Goal: Task Accomplishment & Management: Manage account settings

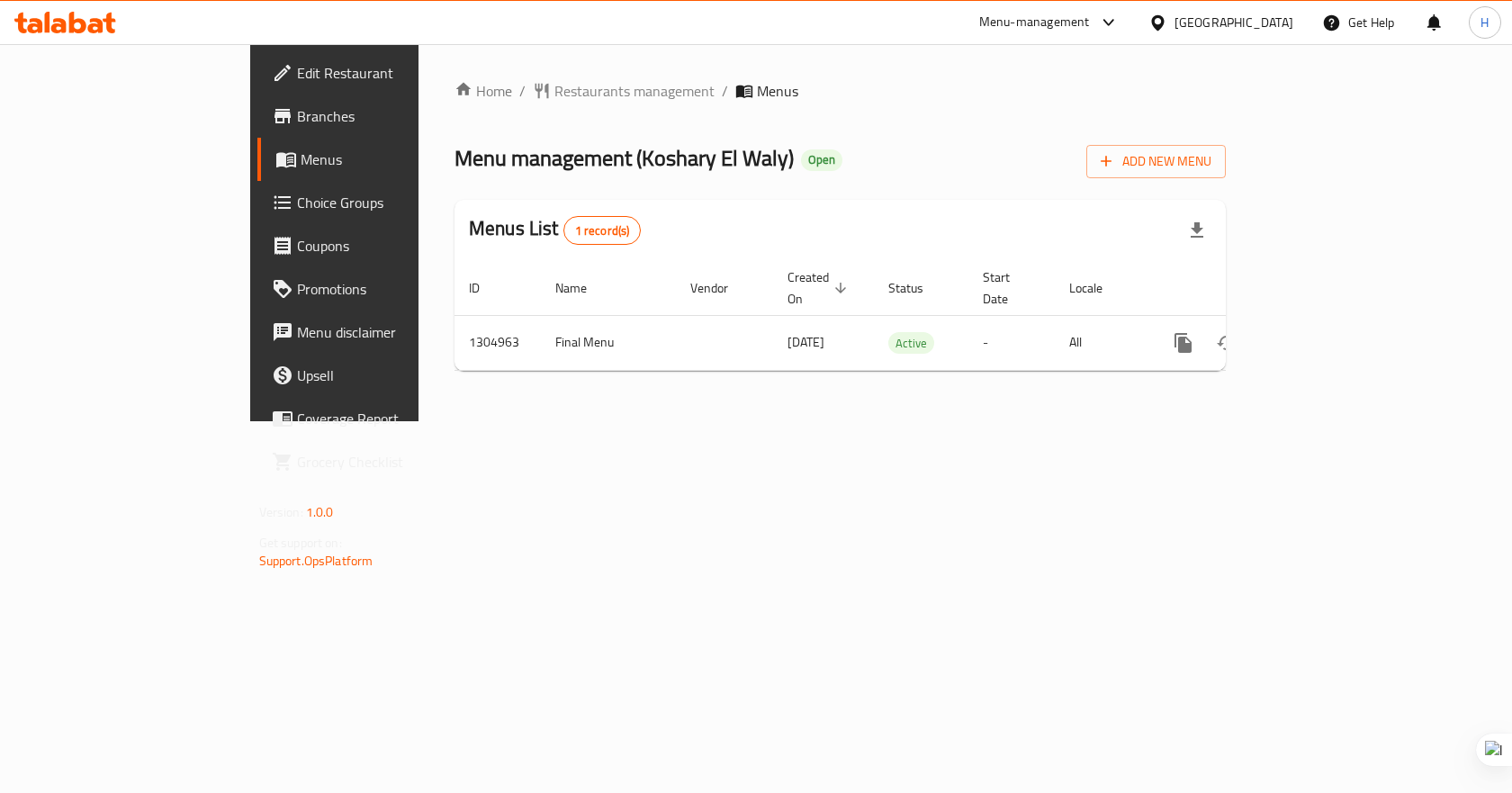
click at [297, 78] on span "Edit Restaurant" at bounding box center [393, 73] width 192 height 22
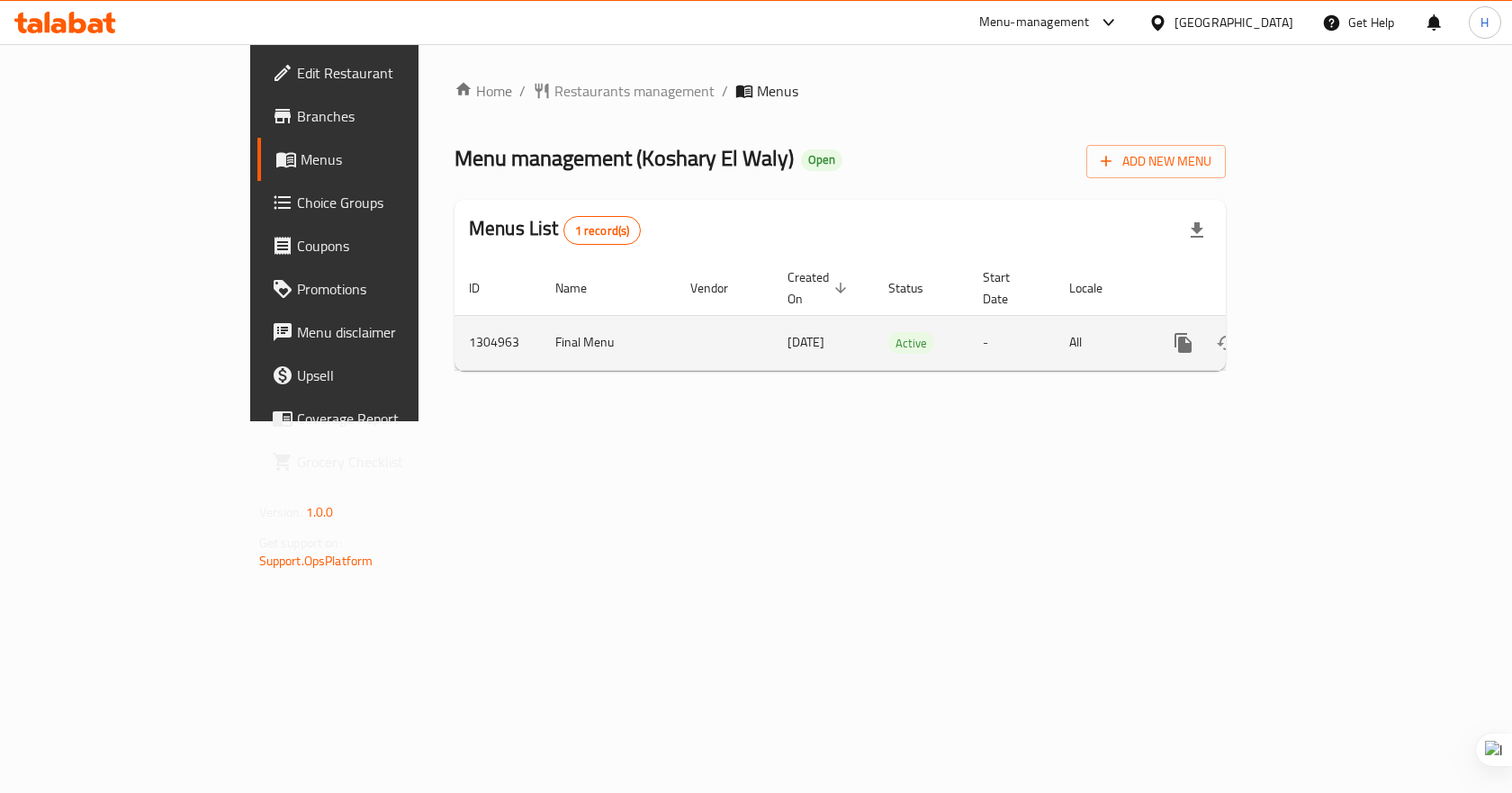
click at [1321, 335] on icon "enhanced table" at bounding box center [1313, 343] width 16 height 16
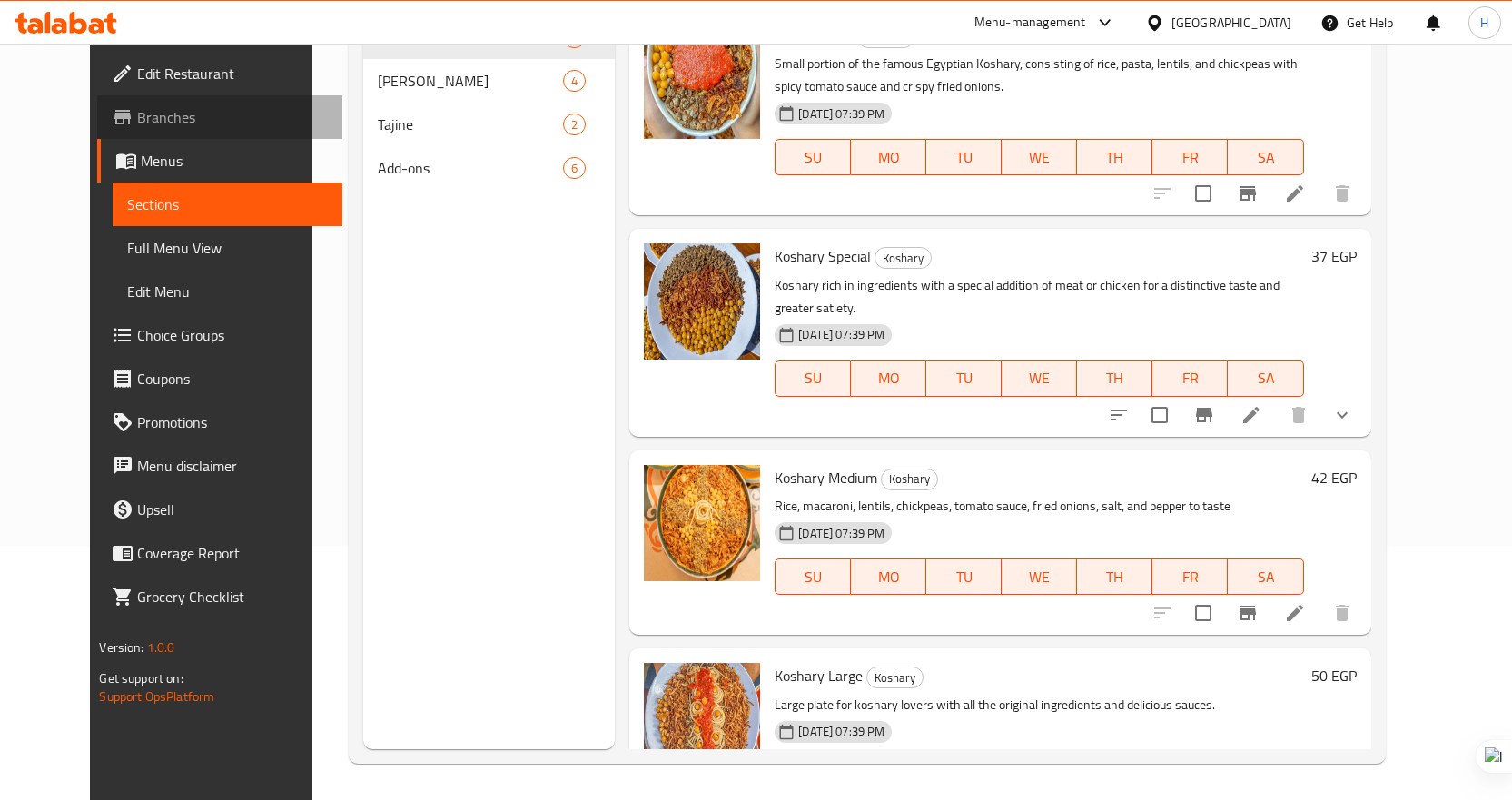
click at [137, 111] on span "Branches" at bounding box center [232, 117] width 190 height 22
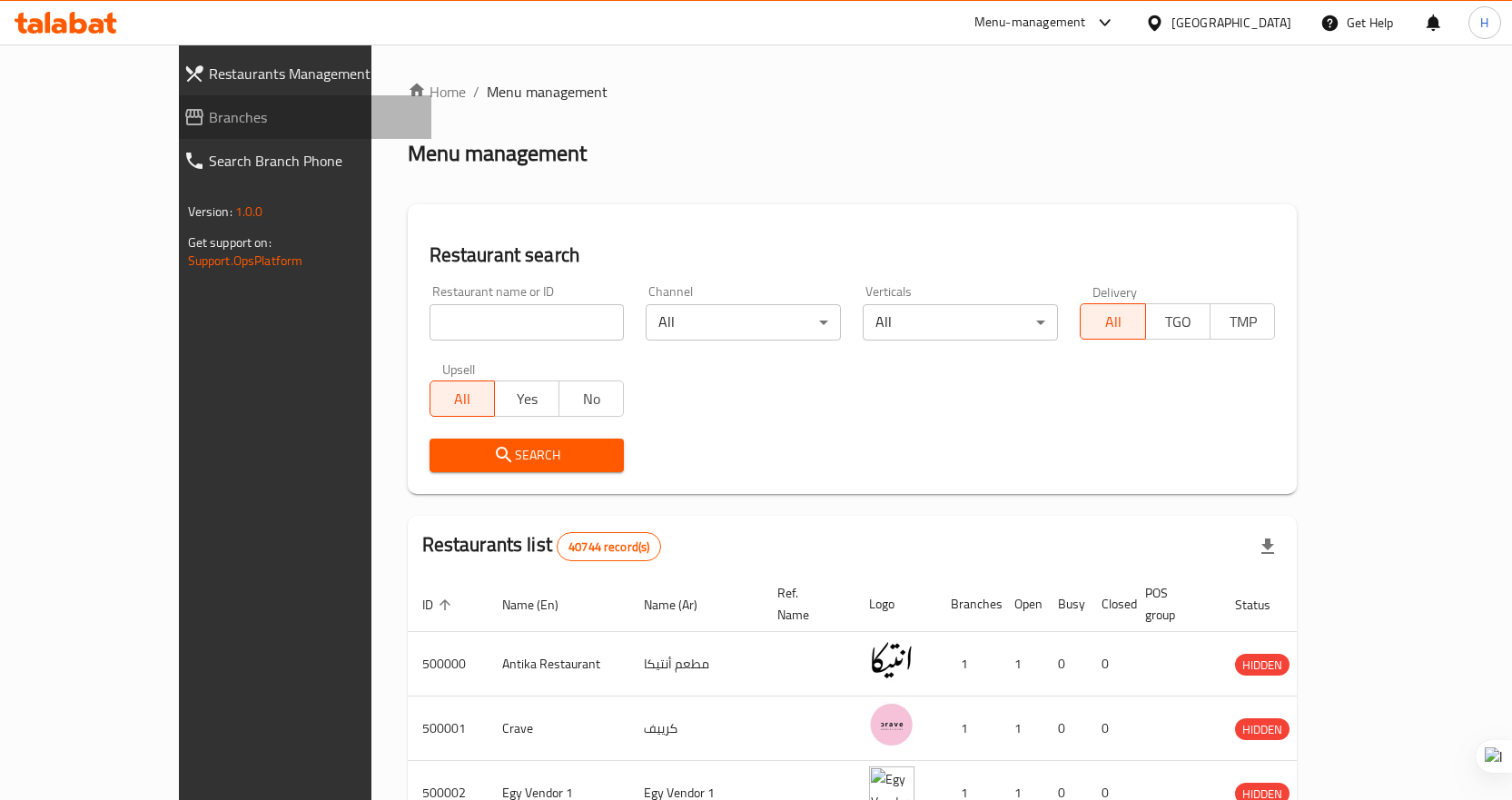
click at [209, 106] on span "Branches" at bounding box center [312, 117] width 208 height 22
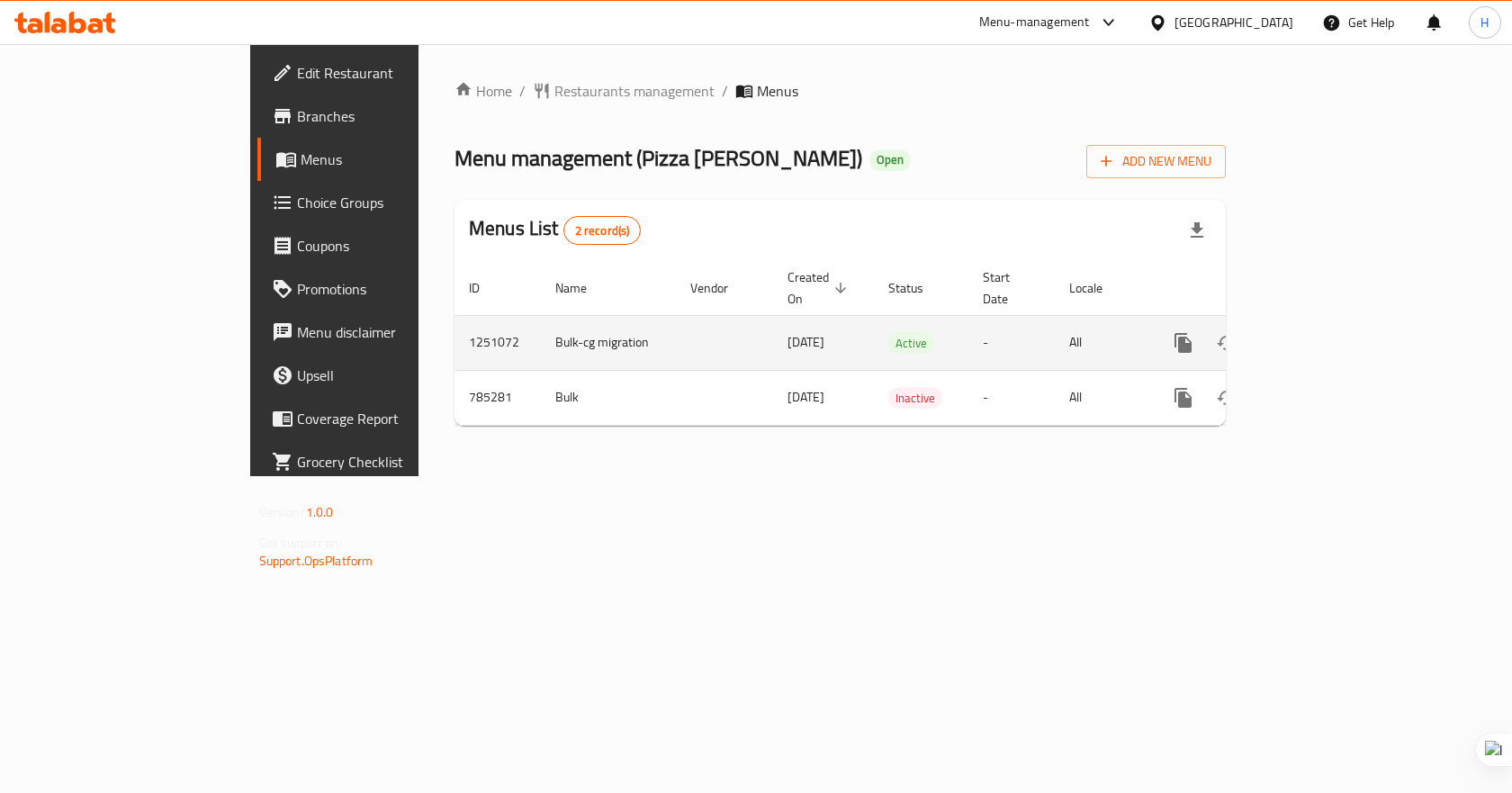
click at [1321, 335] on icon "enhanced table" at bounding box center [1313, 343] width 16 height 16
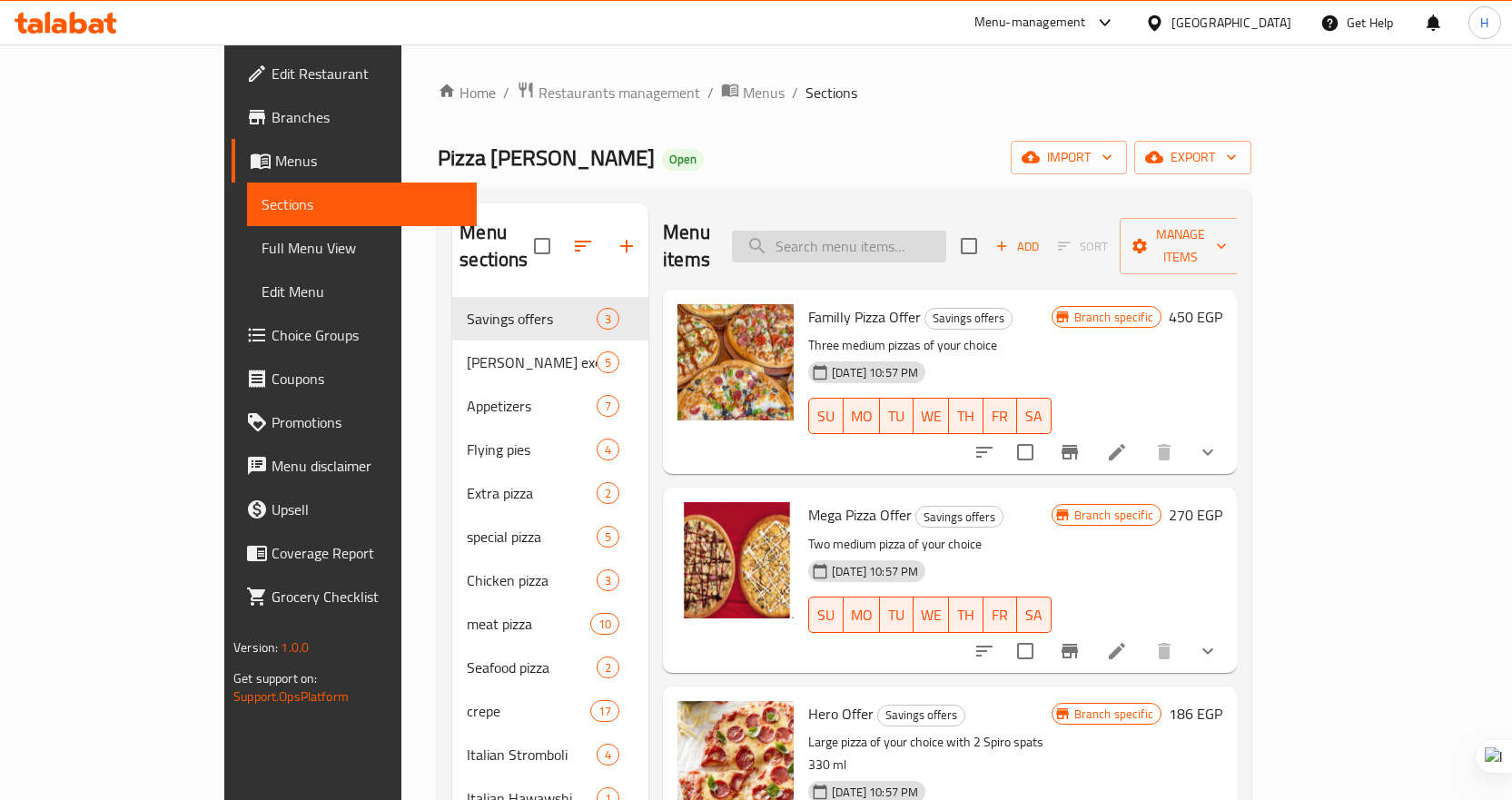
click at [927, 234] on input "search" at bounding box center [840, 246] width 214 height 32
paste input "Mac and Cheese Pasta"
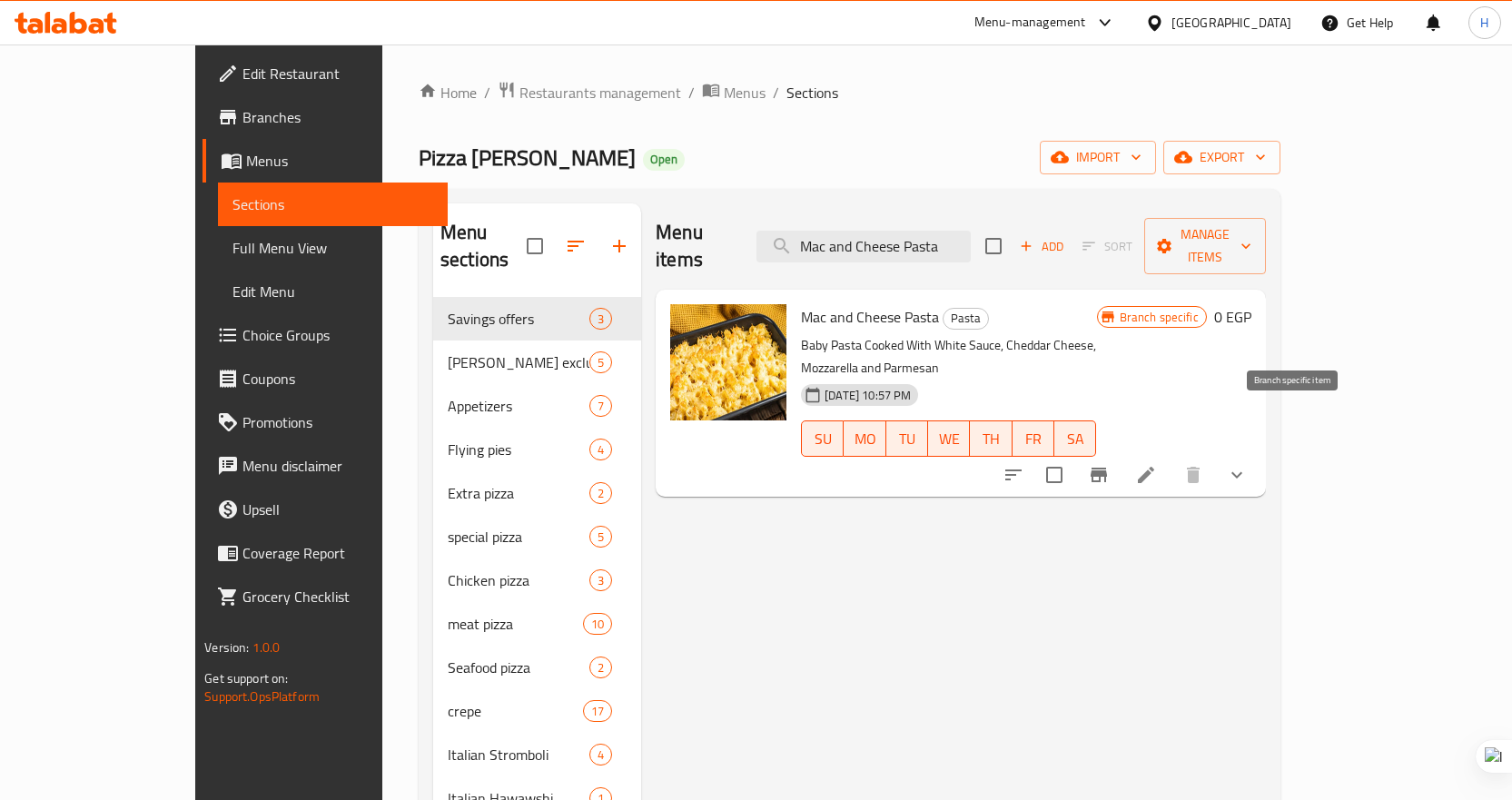
type input "Mac and Cheese Pasta"
click at [1109, 464] on icon "Branch-specific-item" at bounding box center [1098, 474] width 22 height 22
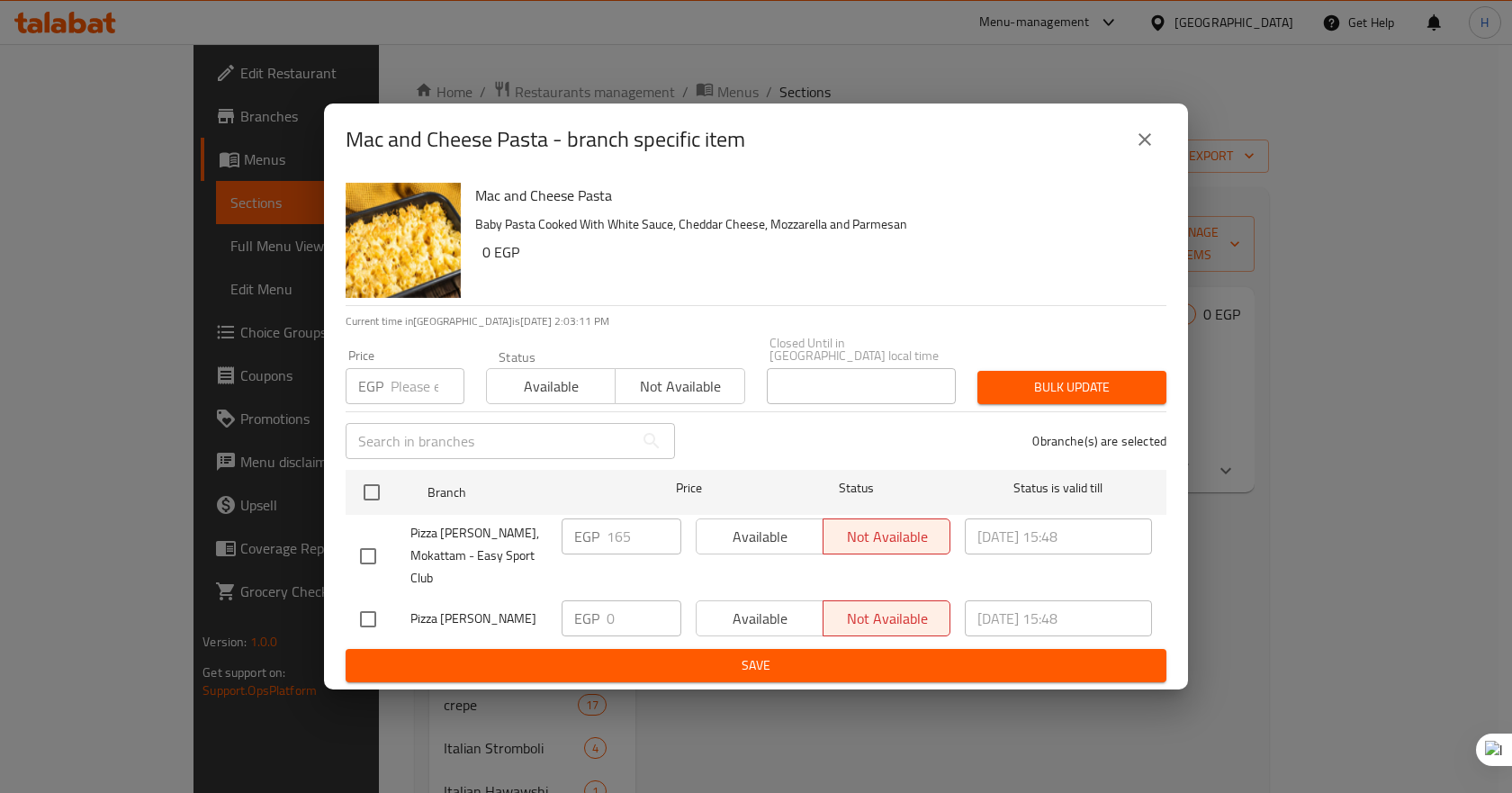
click at [1249, 454] on div "Mac and Cheese Pasta - branch specific item Mac and Cheese Pasta Baby Pasta Coo…" at bounding box center [756, 396] width 1512 height 793
click at [1136, 144] on icon "close" at bounding box center [1144, 139] width 22 height 22
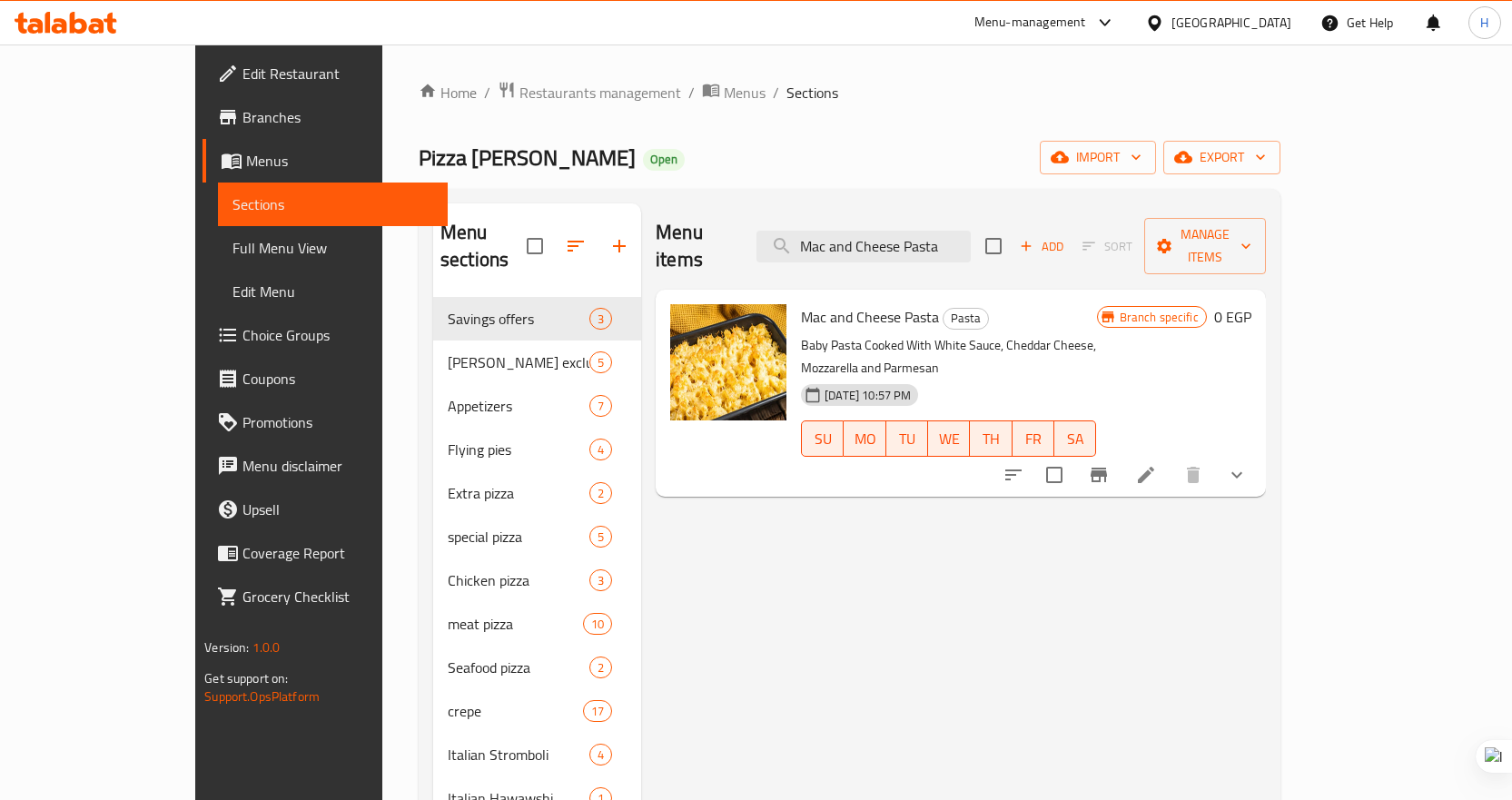
click at [1156, 464] on icon at bounding box center [1146, 474] width 22 height 22
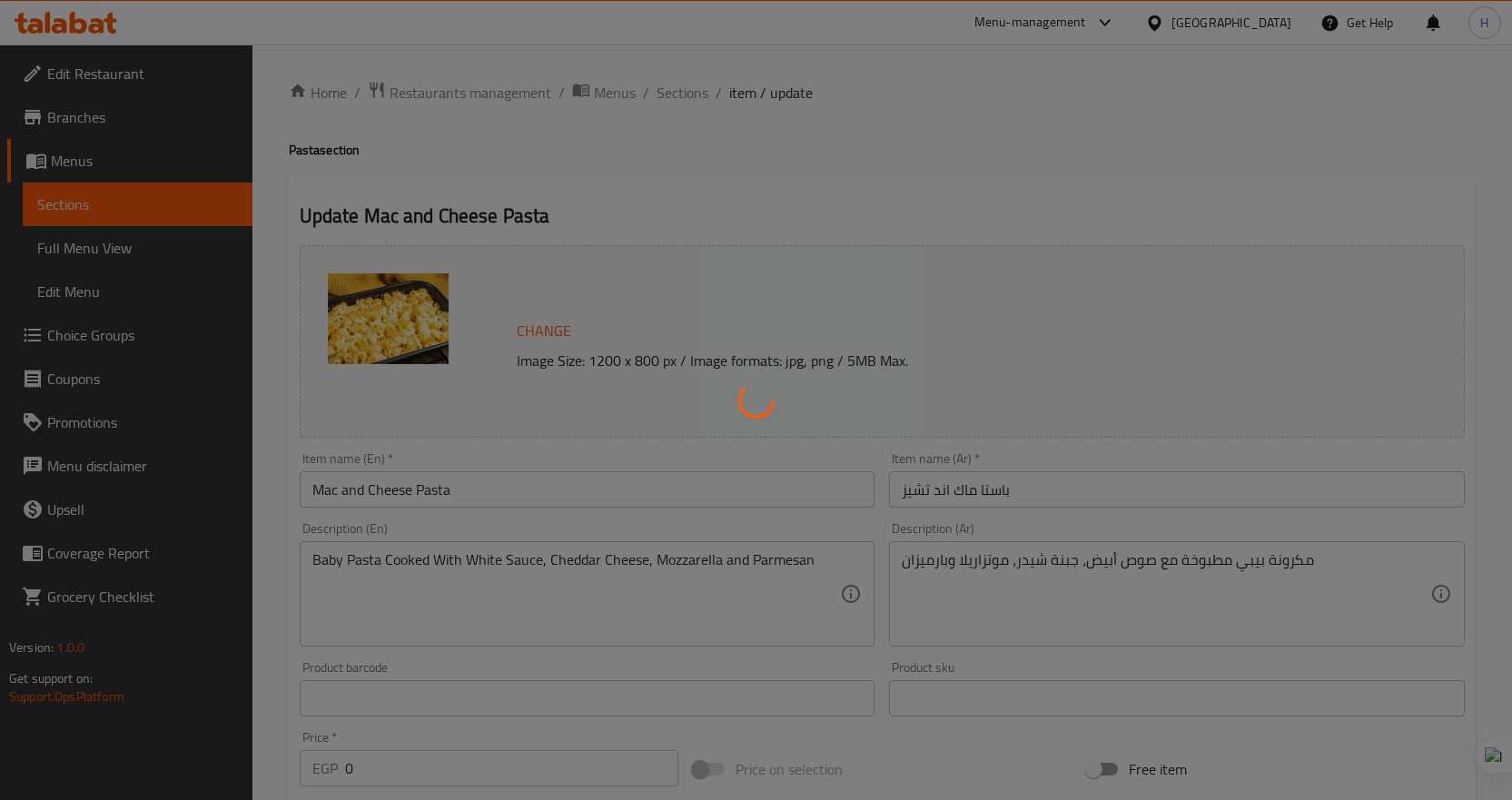
type input "الاختيار من الاضافات:"
type input "0"
type input "1"
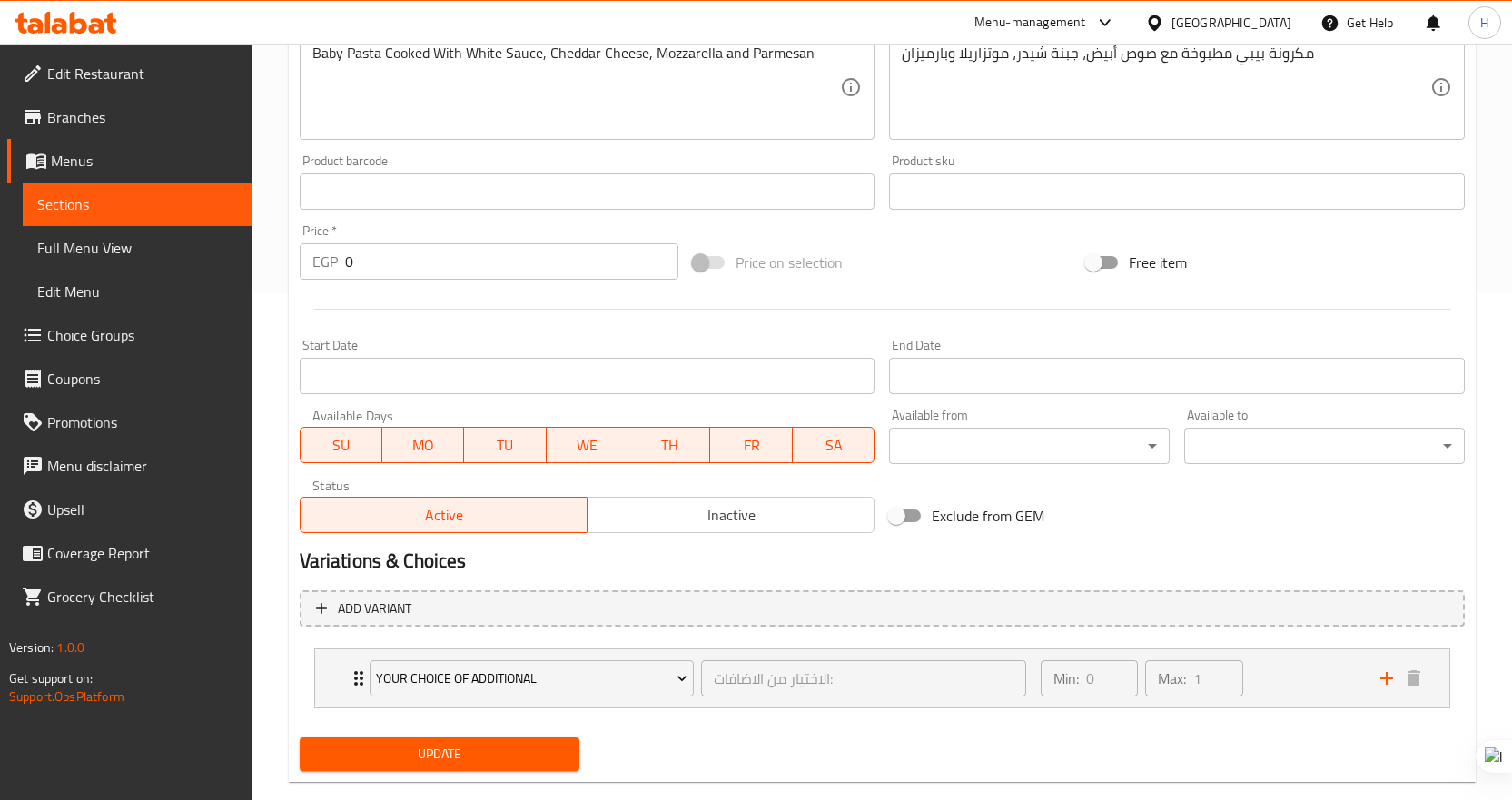
scroll to position [539, 0]
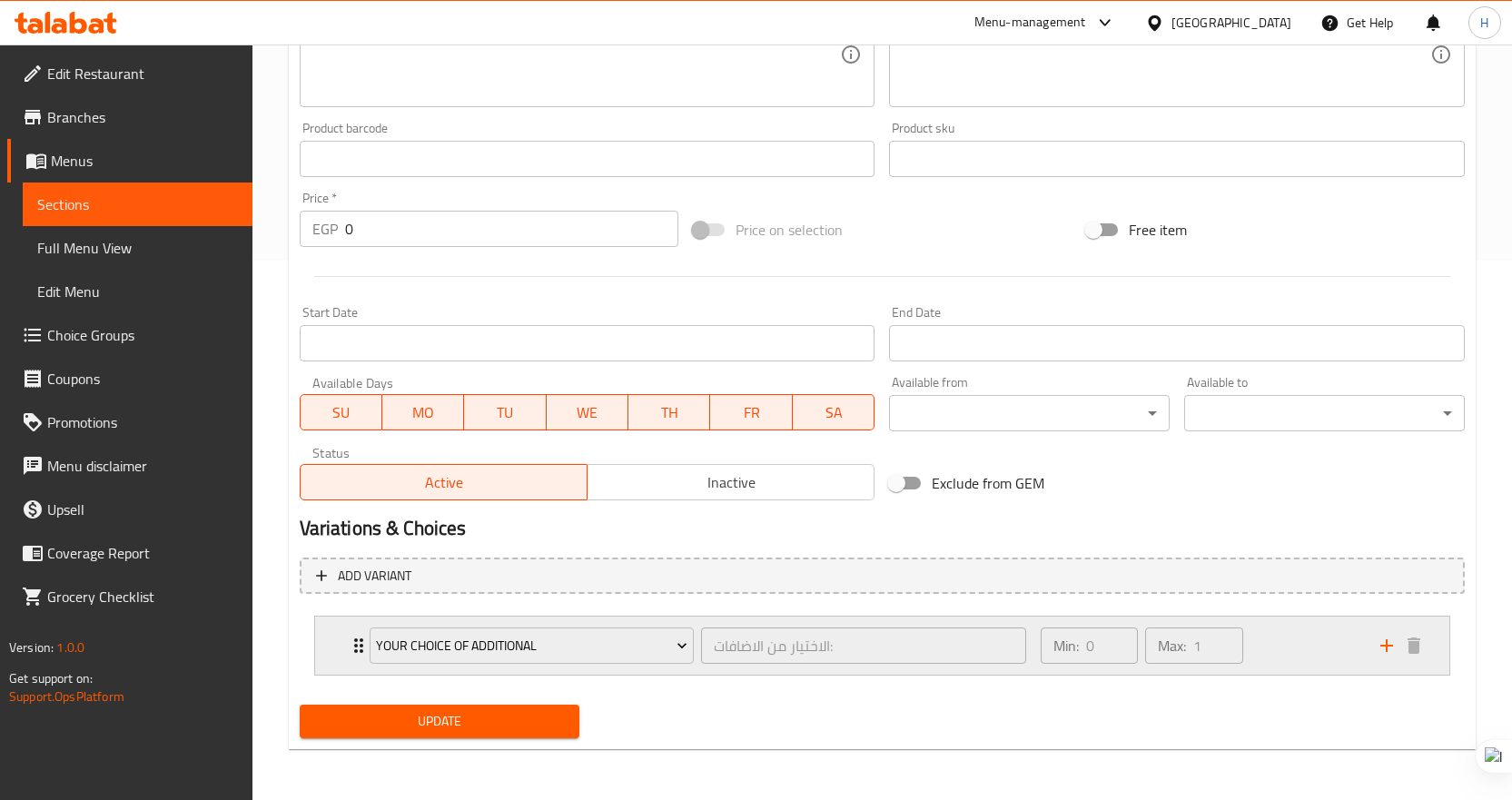
click at [360, 642] on div "Your Choice Of Additional الاختيار من الاضافات: ​" at bounding box center [698, 645] width 679 height 58
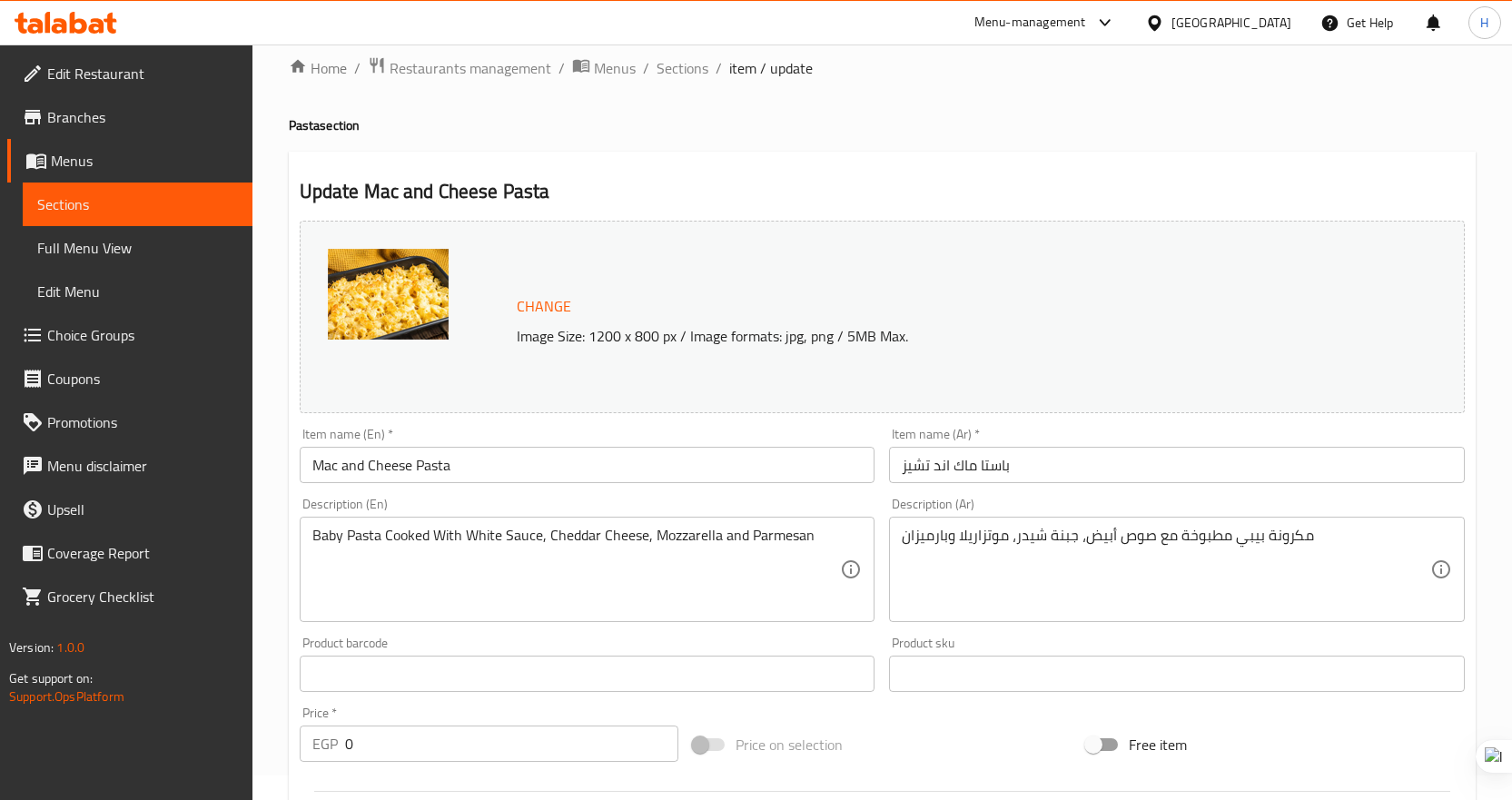
scroll to position [0, 0]
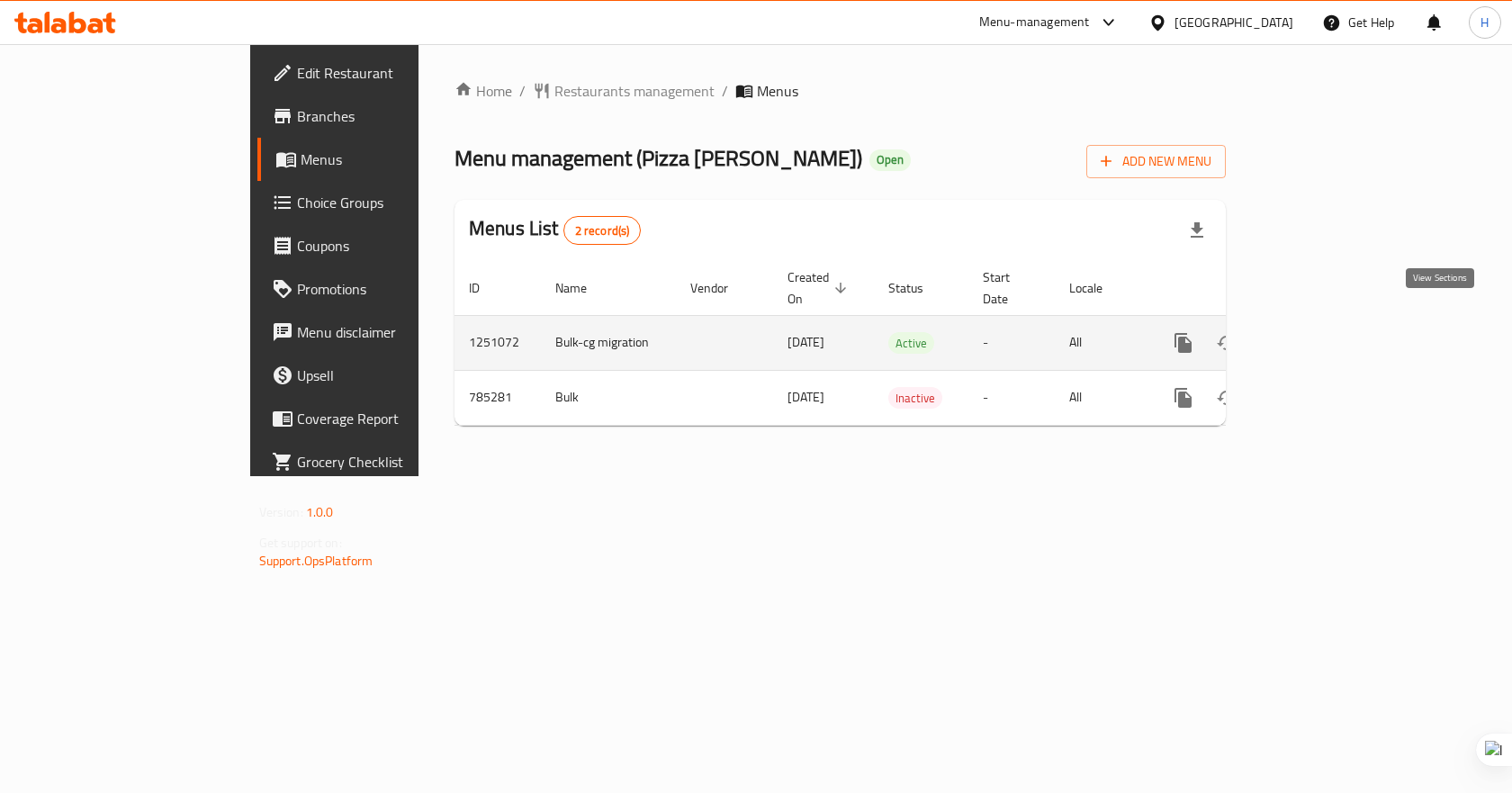
click at [1335, 322] on link "enhanced table" at bounding box center [1313, 343] width 43 height 43
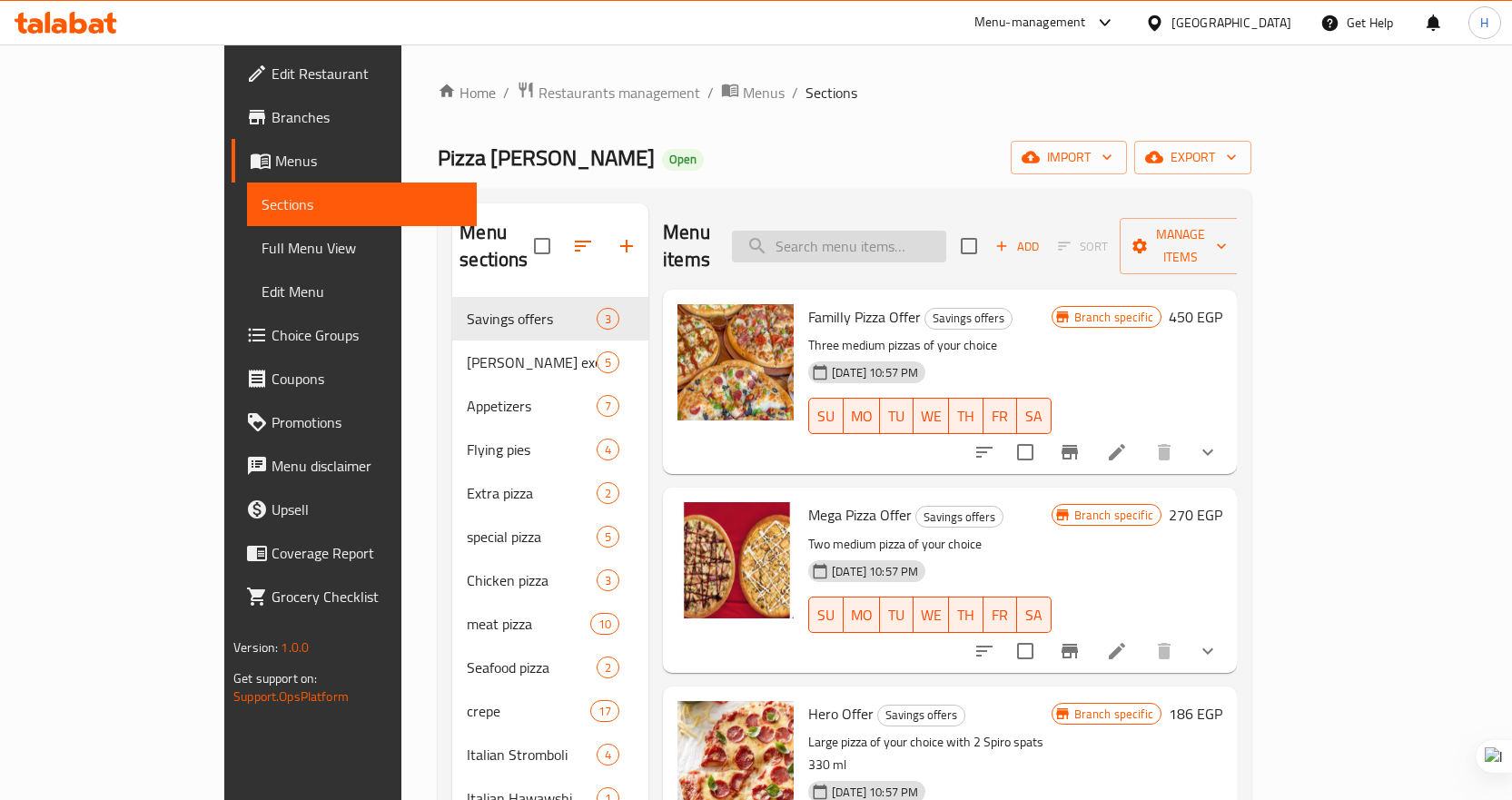
click at [946, 242] on input "search" at bounding box center [840, 246] width 214 height 32
paste input "Mac and Cheese Pasta"
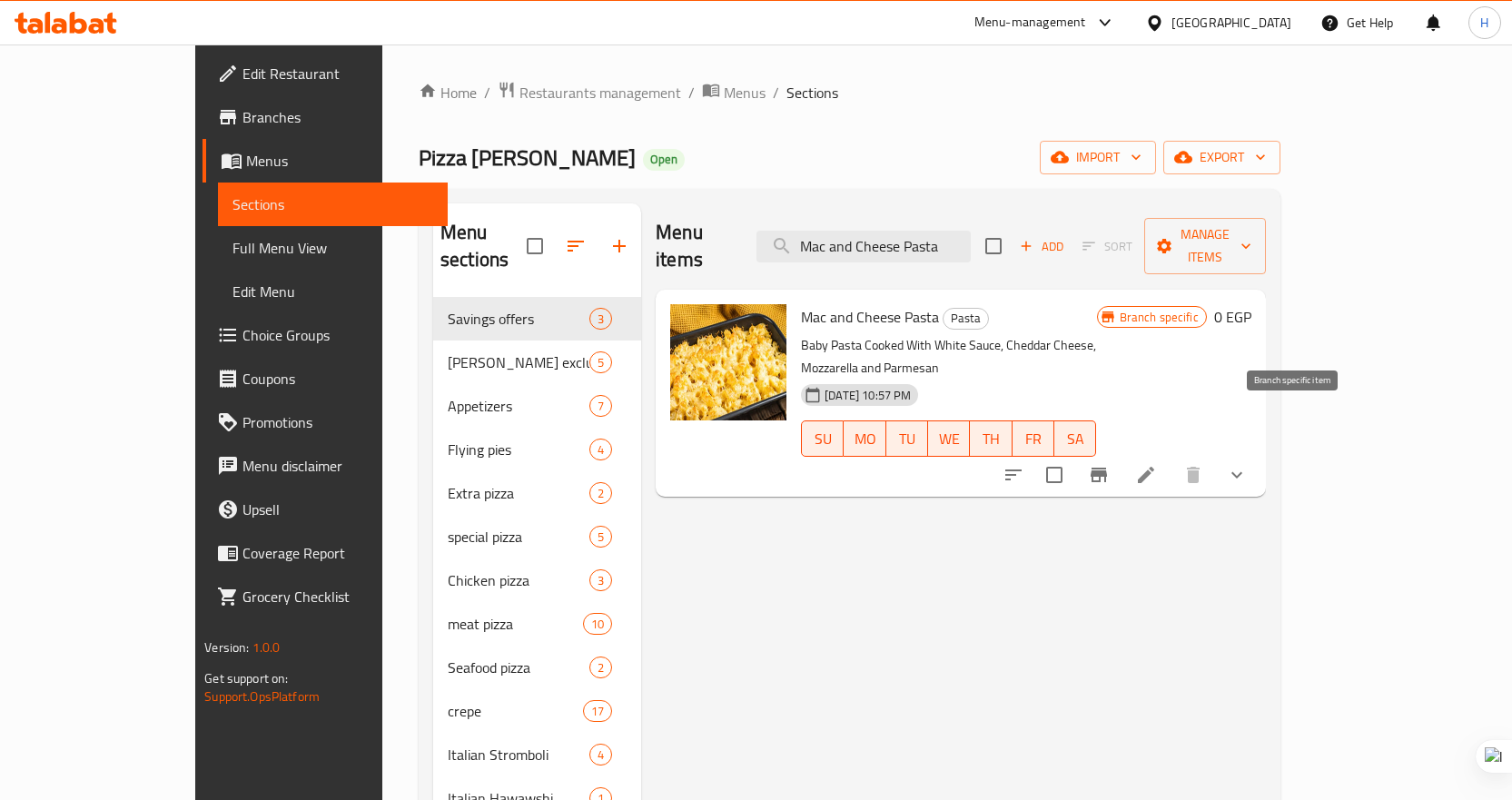
type input "Mac and Cheese Pasta"
click at [1107, 468] on icon "Branch-specific-item" at bounding box center [1098, 474] width 16 height 14
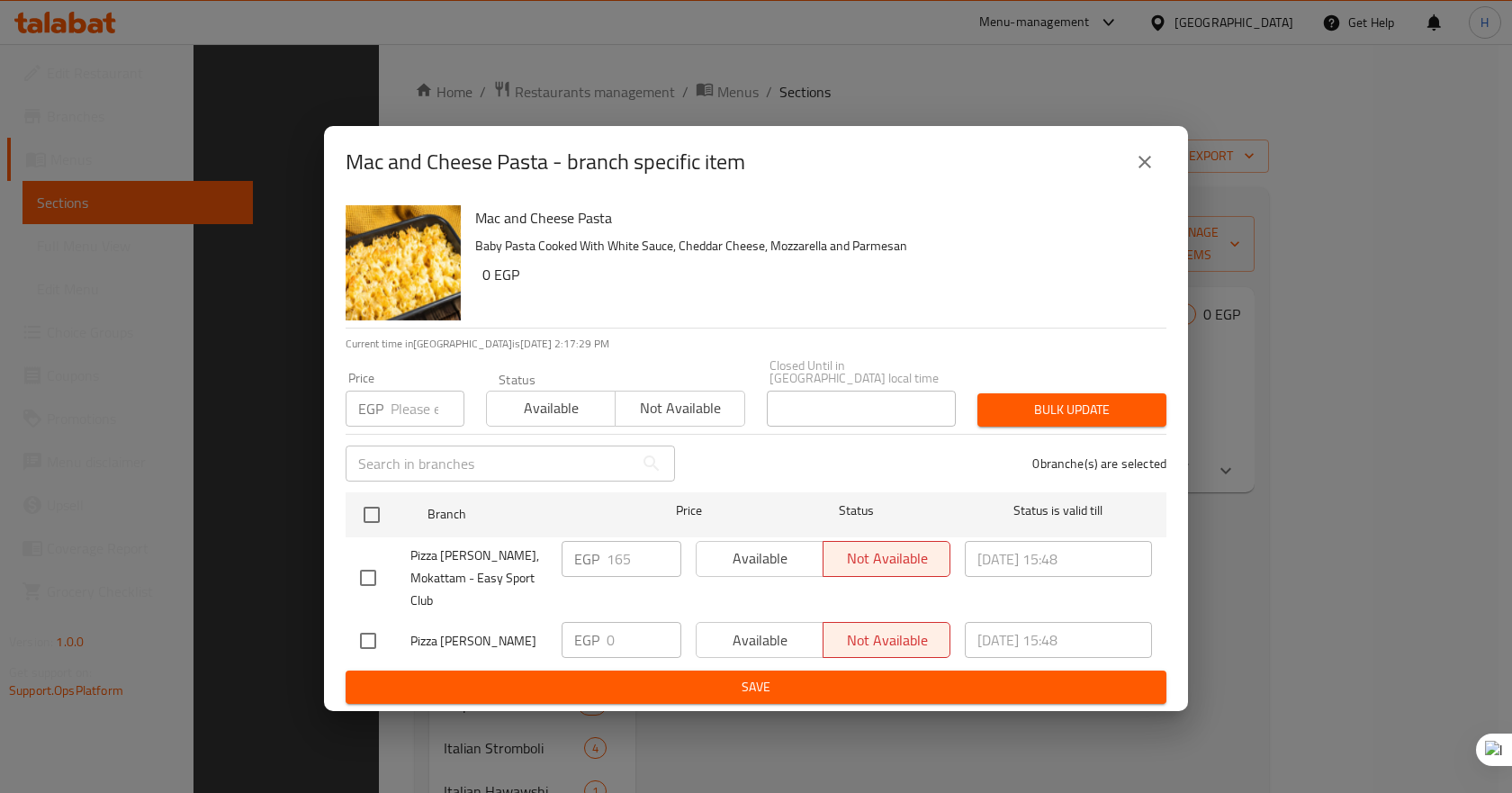
scroll to position [483, 0]
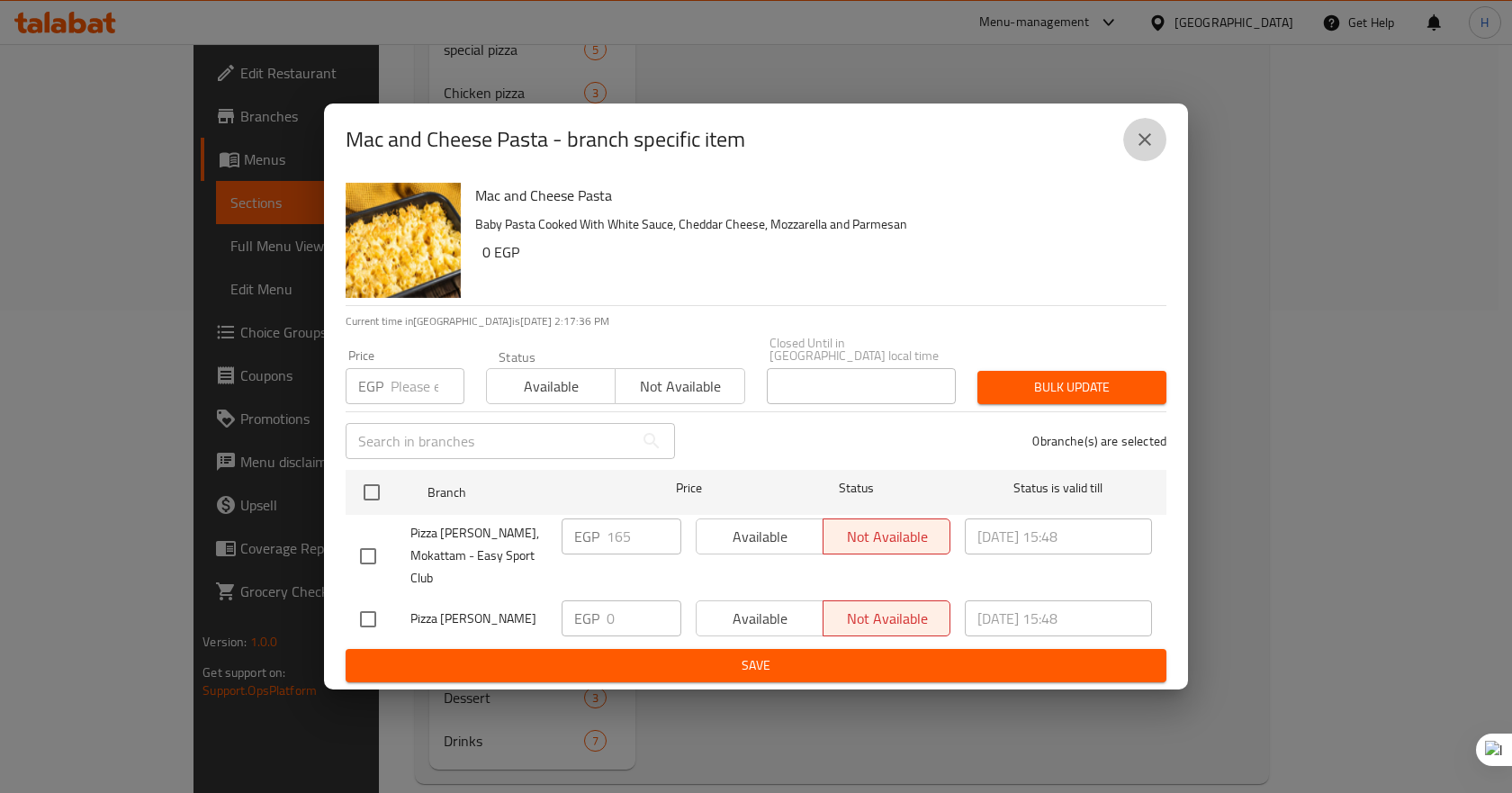
click at [1139, 141] on icon "close" at bounding box center [1144, 139] width 22 height 22
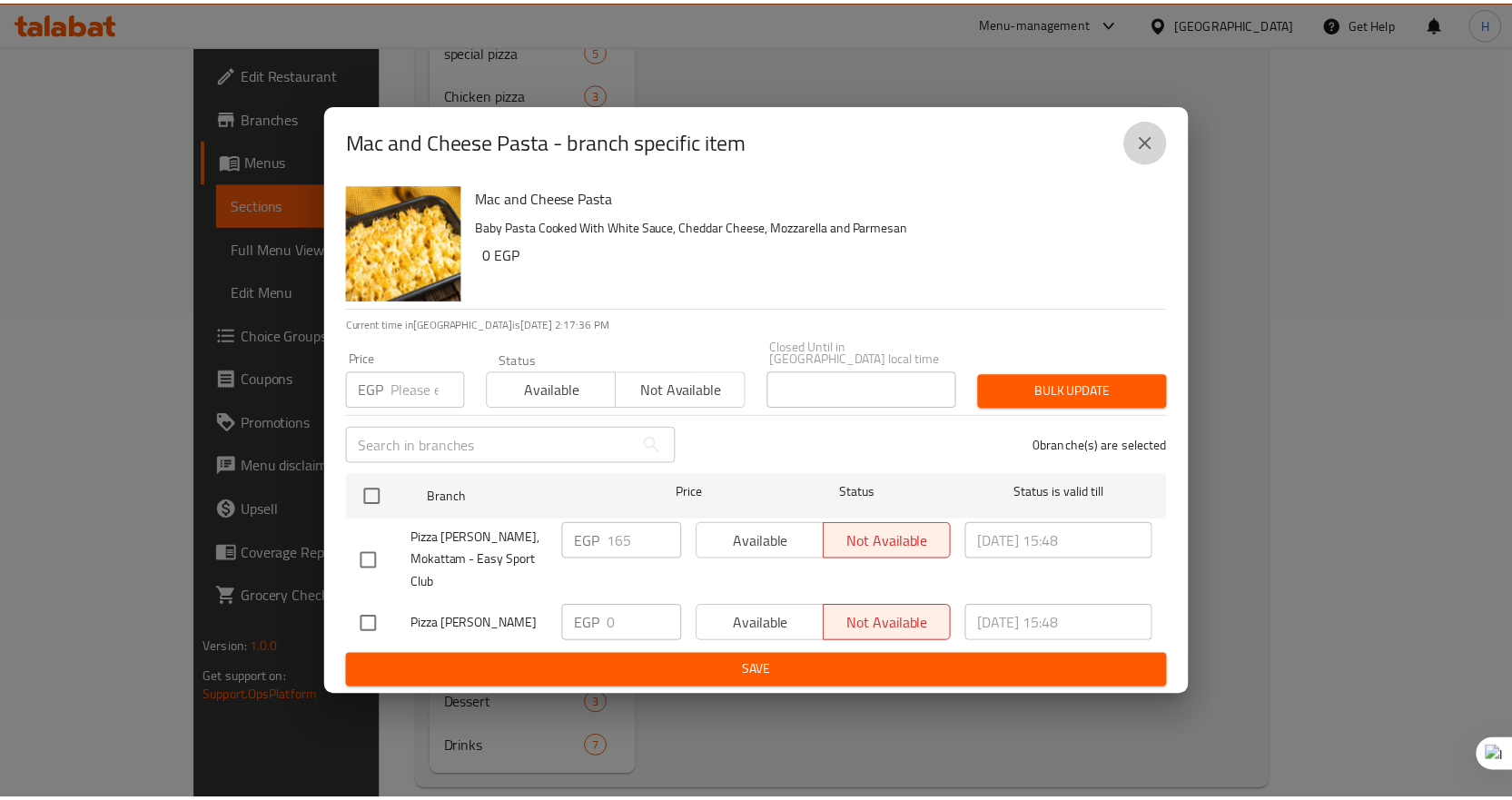
scroll to position [25, 0]
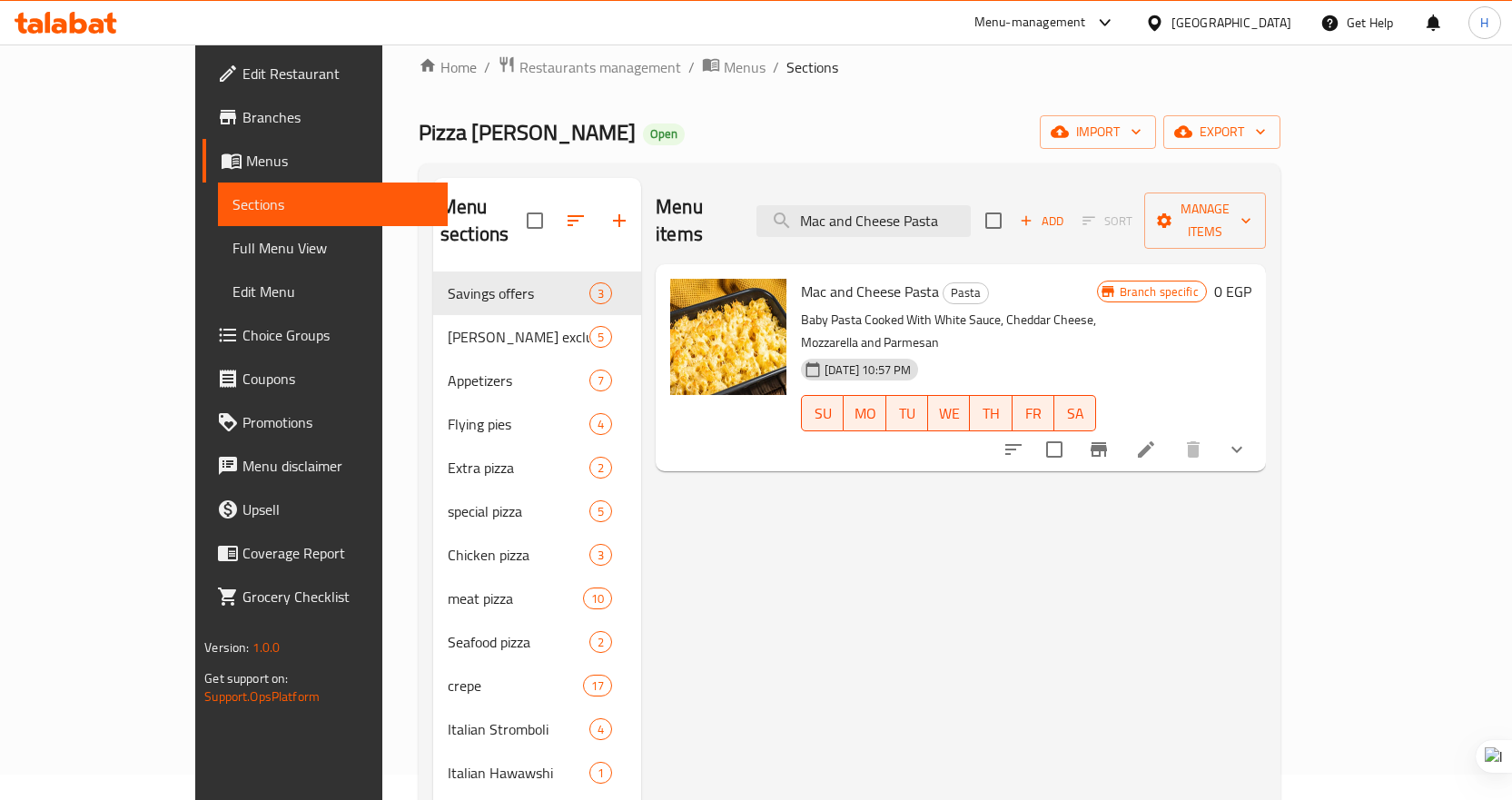
click at [92, 15] on icon at bounding box center [66, 22] width 102 height 22
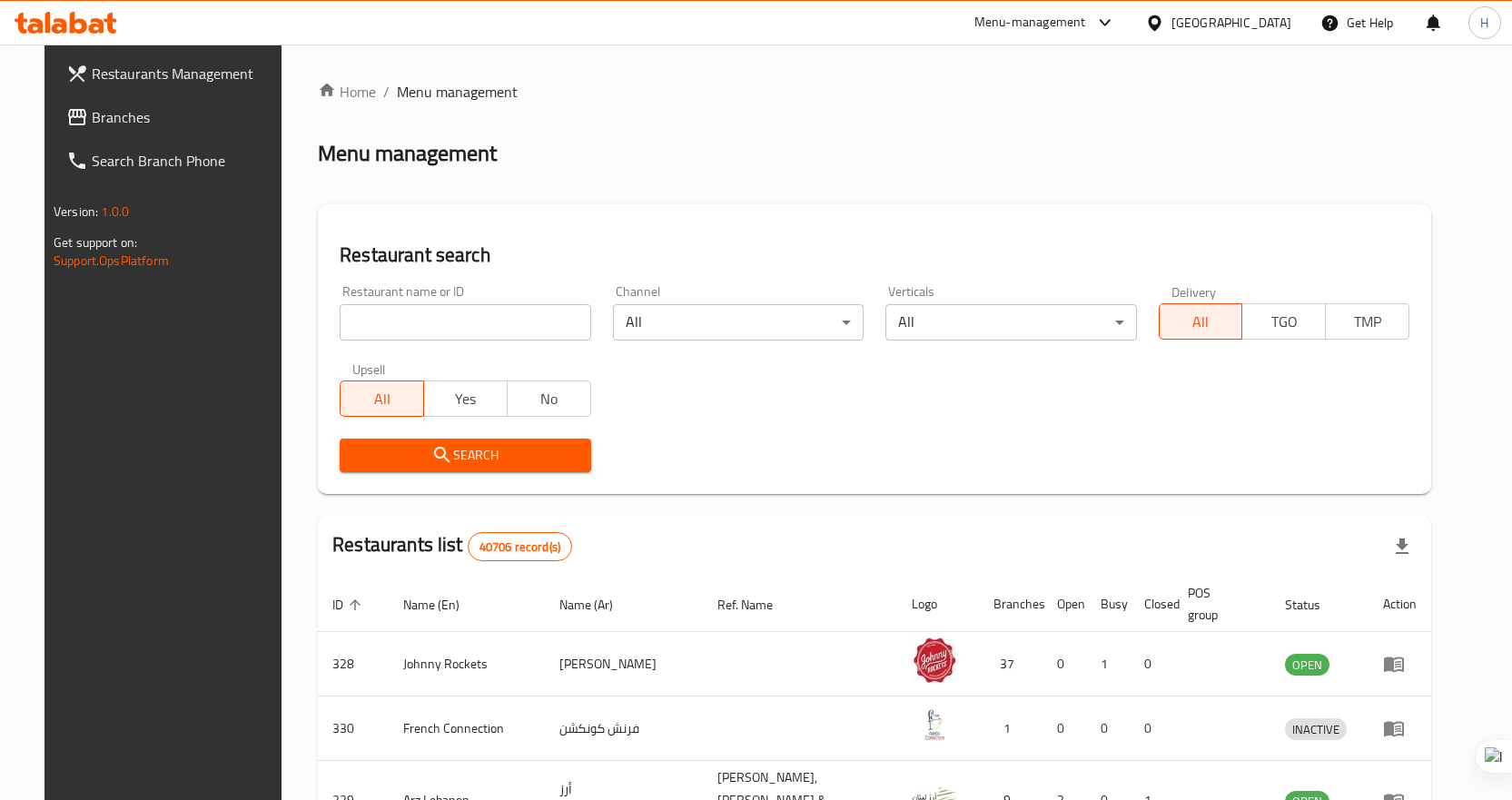
click at [92, 127] on span "Branches" at bounding box center [186, 117] width 190 height 22
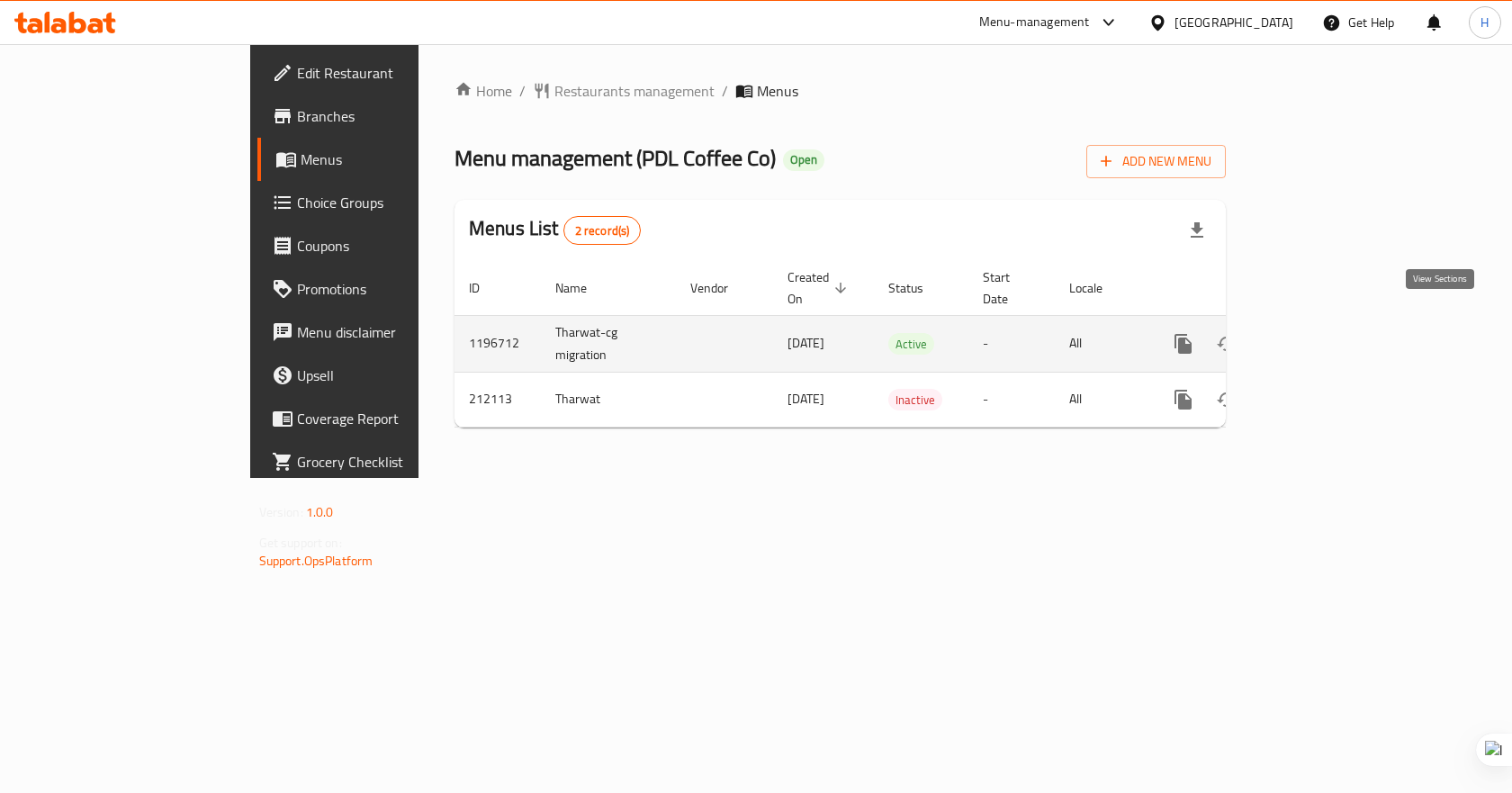
click at [1323, 333] on icon "enhanced table" at bounding box center [1313, 344] width 22 height 22
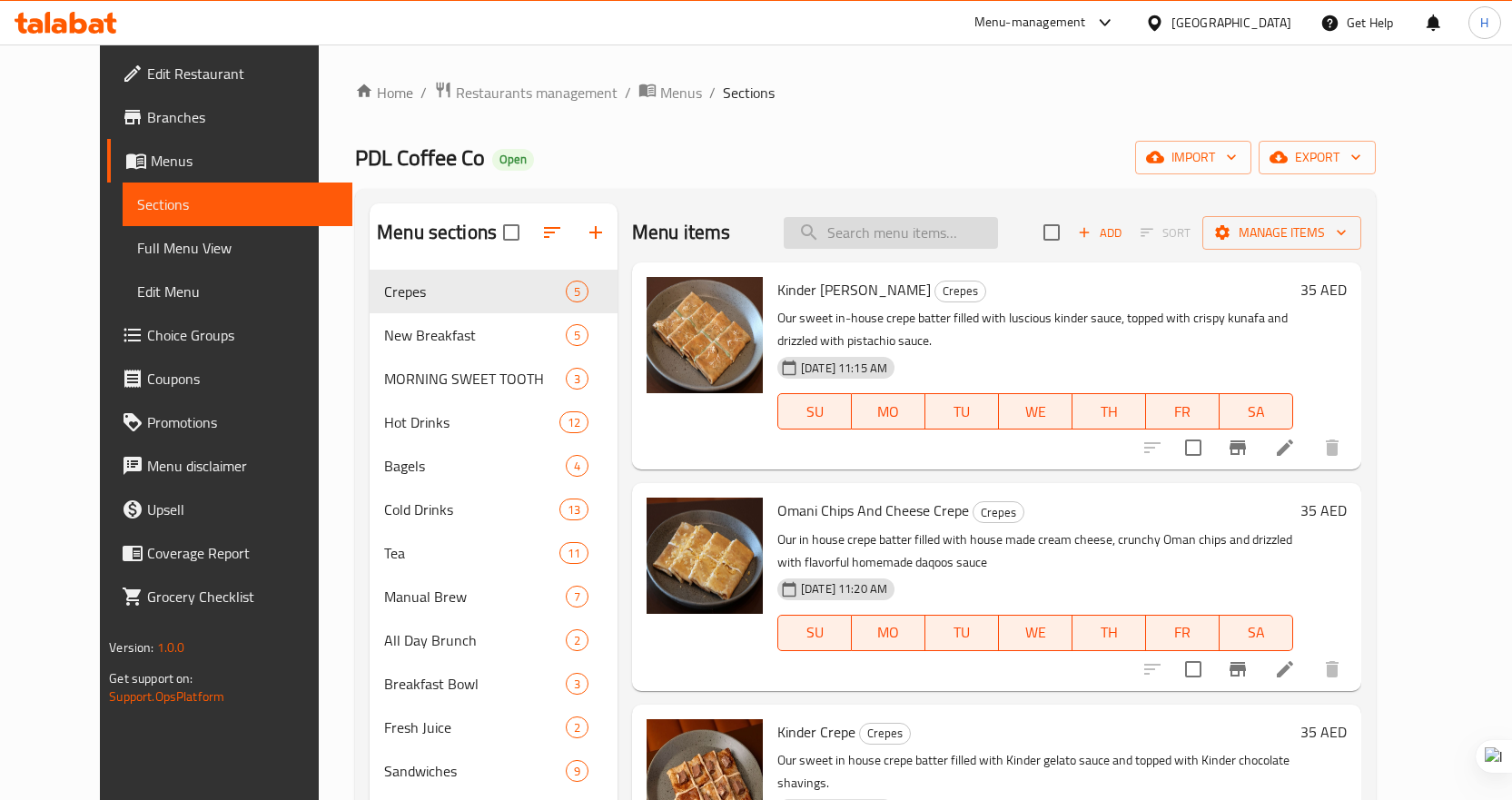
click at [856, 228] on input "search" at bounding box center [891, 233] width 214 height 32
paste input "Cherry Matcha"
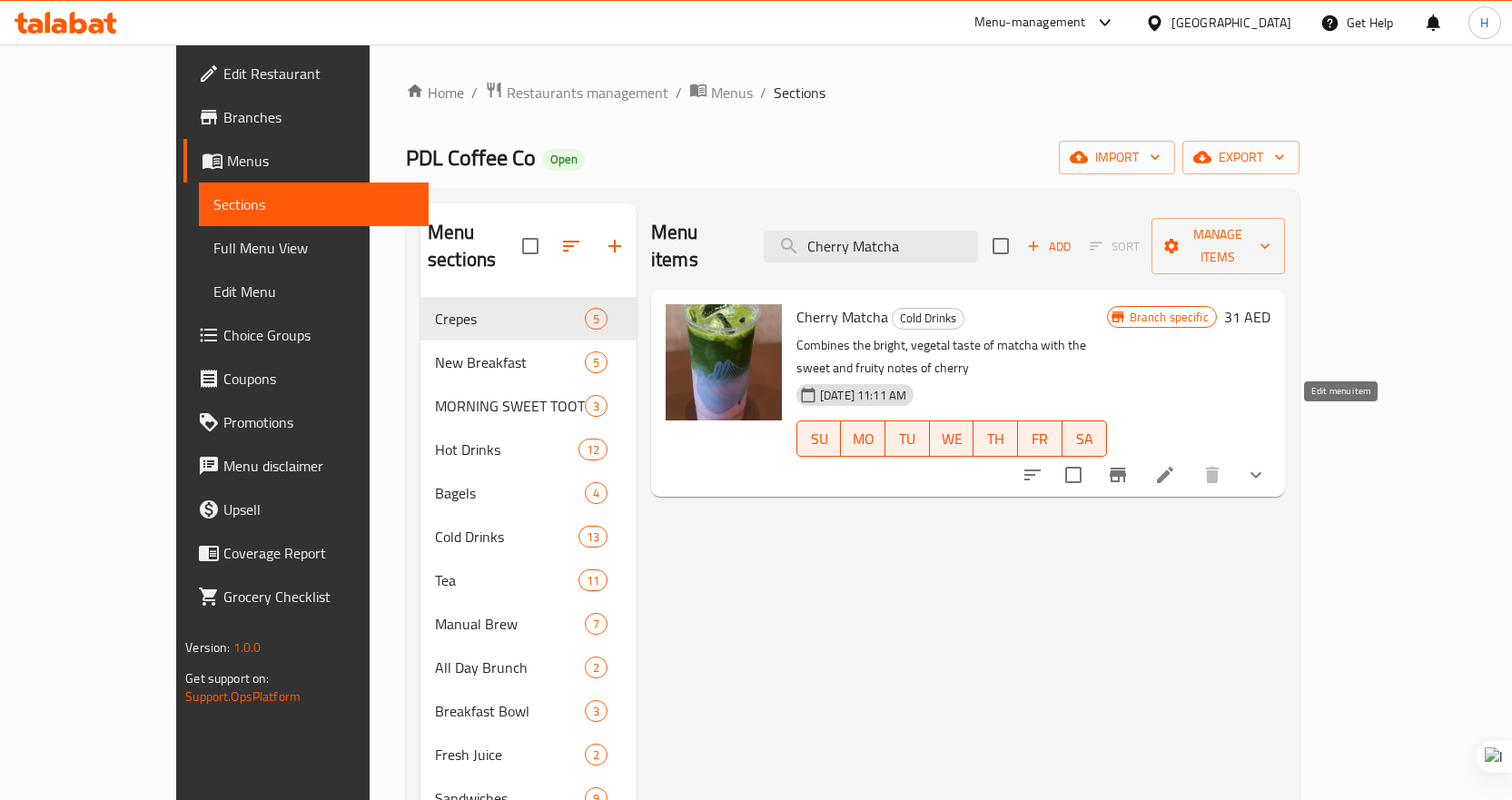
type input "Cherry Matcha"
click at [1176, 464] on icon at bounding box center [1165, 474] width 22 height 22
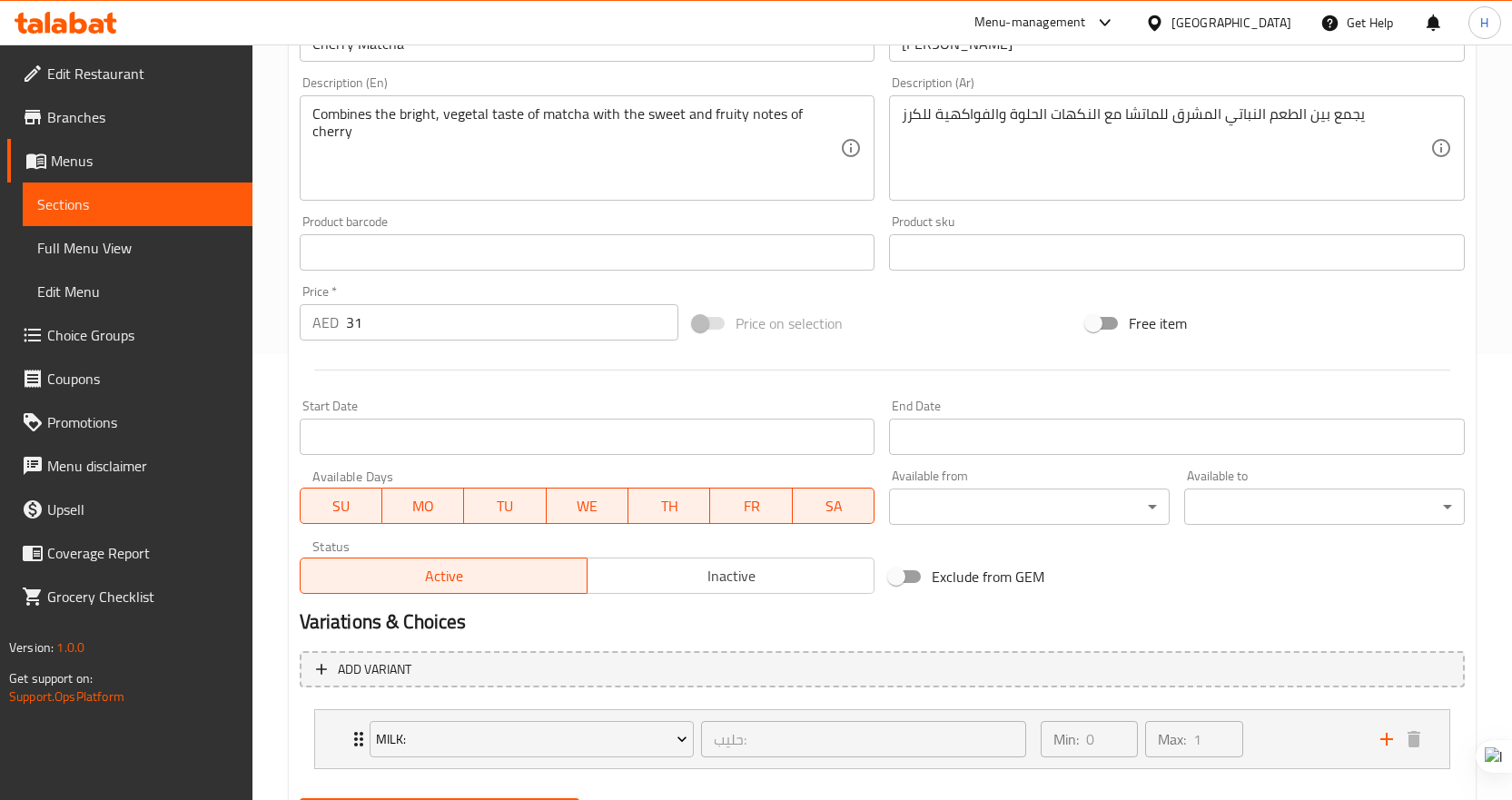
scroll to position [539, 0]
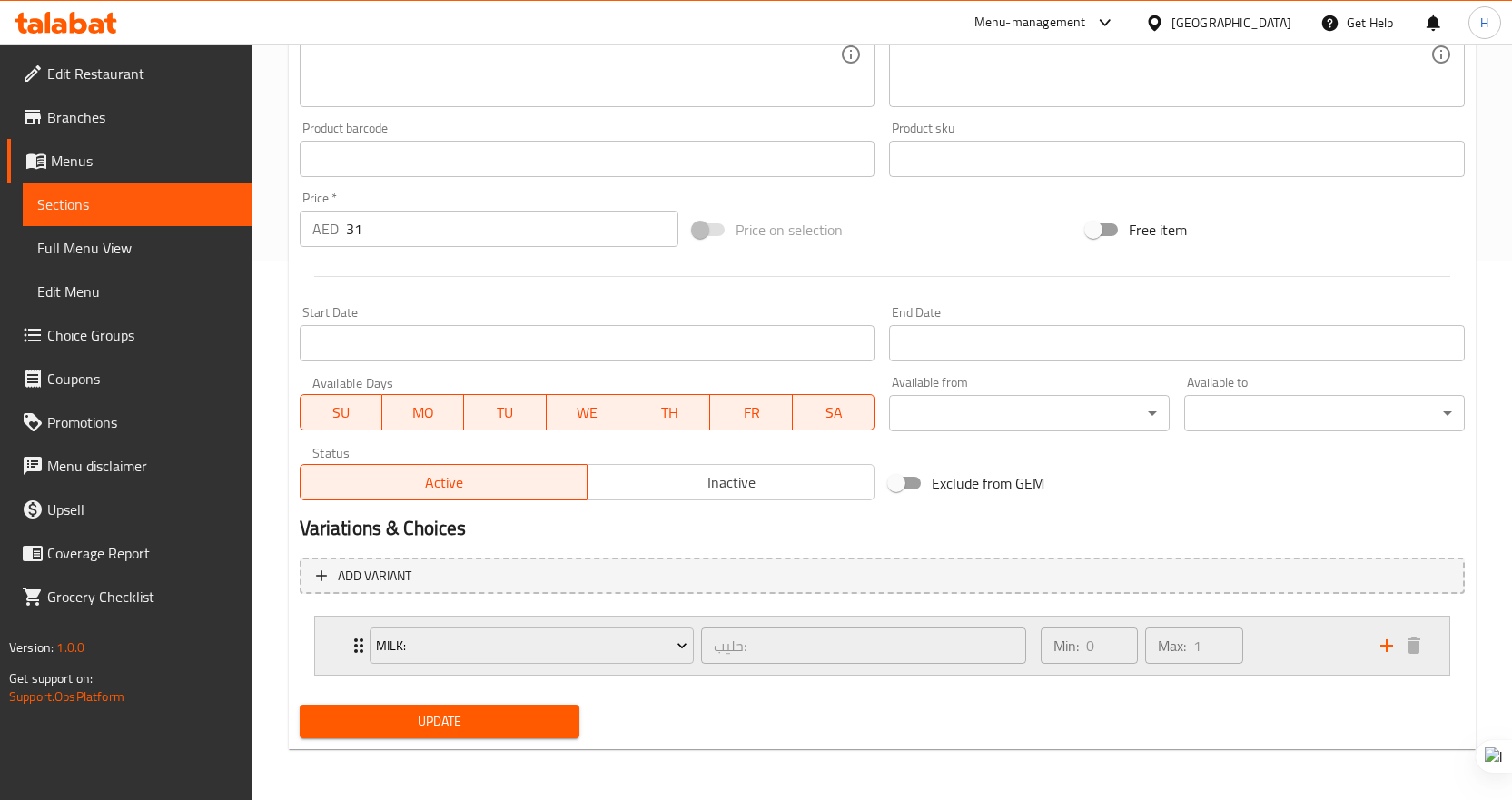
click at [354, 656] on icon "Expand" at bounding box center [358, 645] width 22 height 22
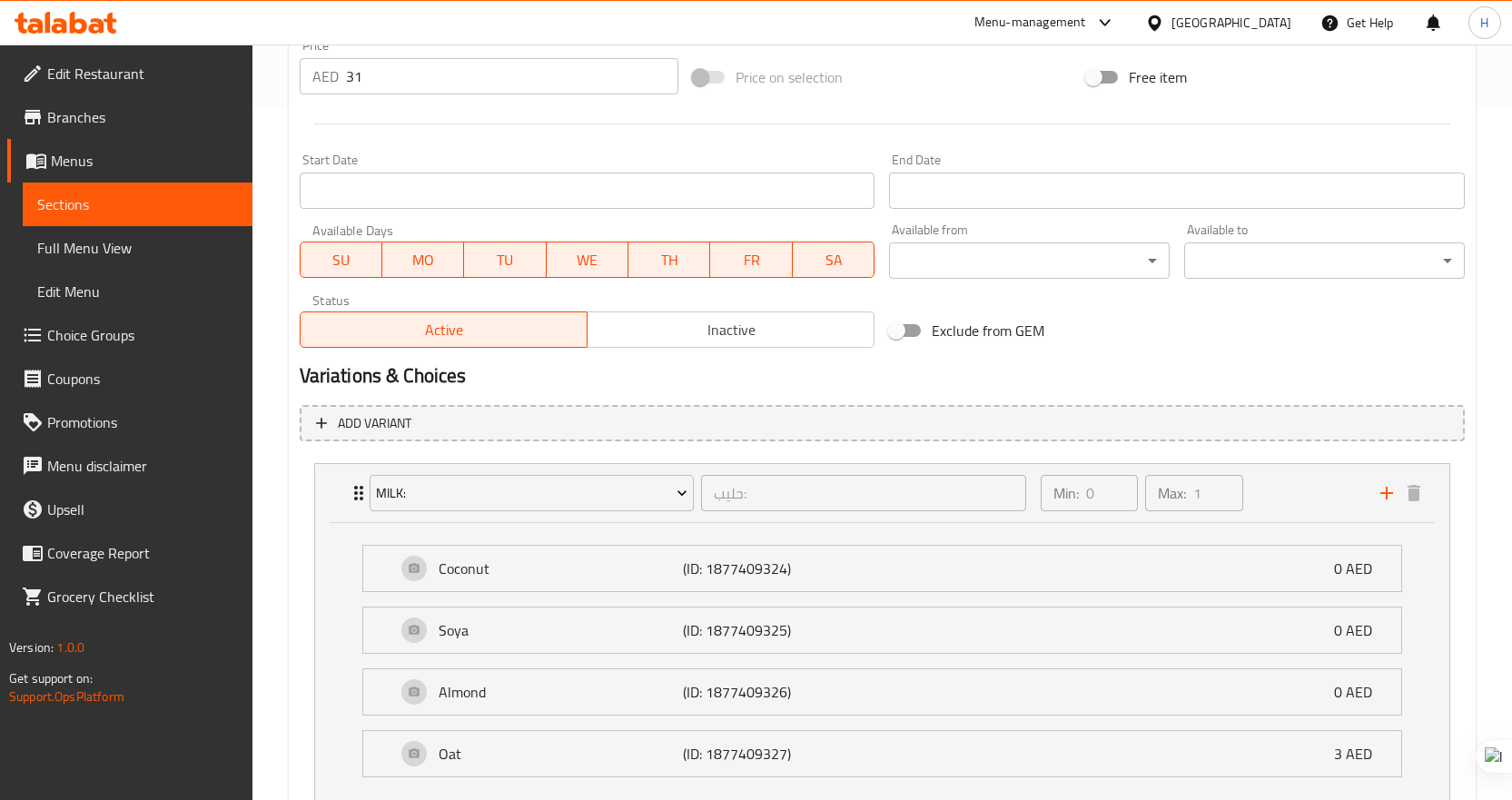
scroll to position [721, 0]
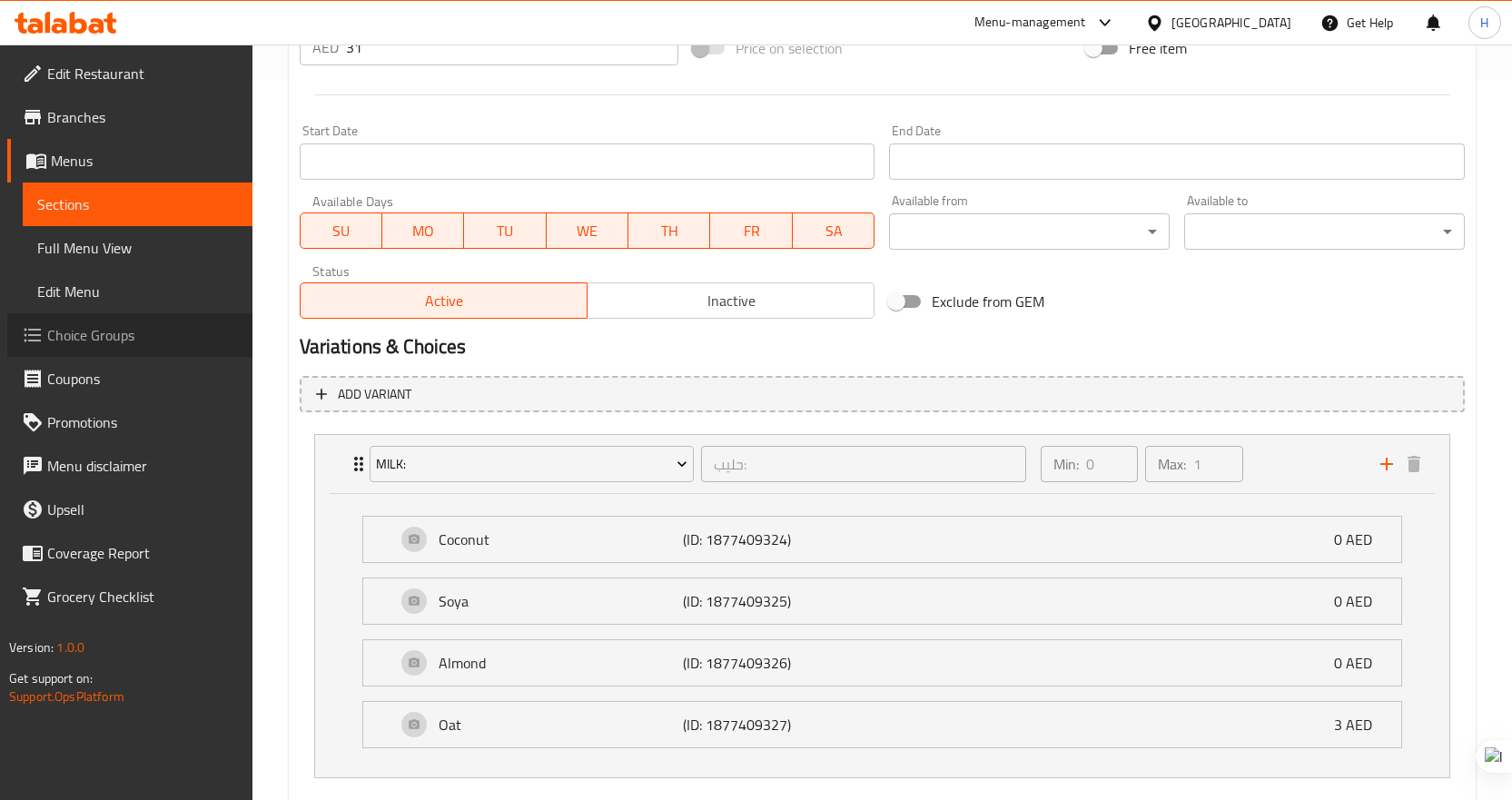
click at [94, 329] on span "Choice Groups" at bounding box center [142, 335] width 190 height 22
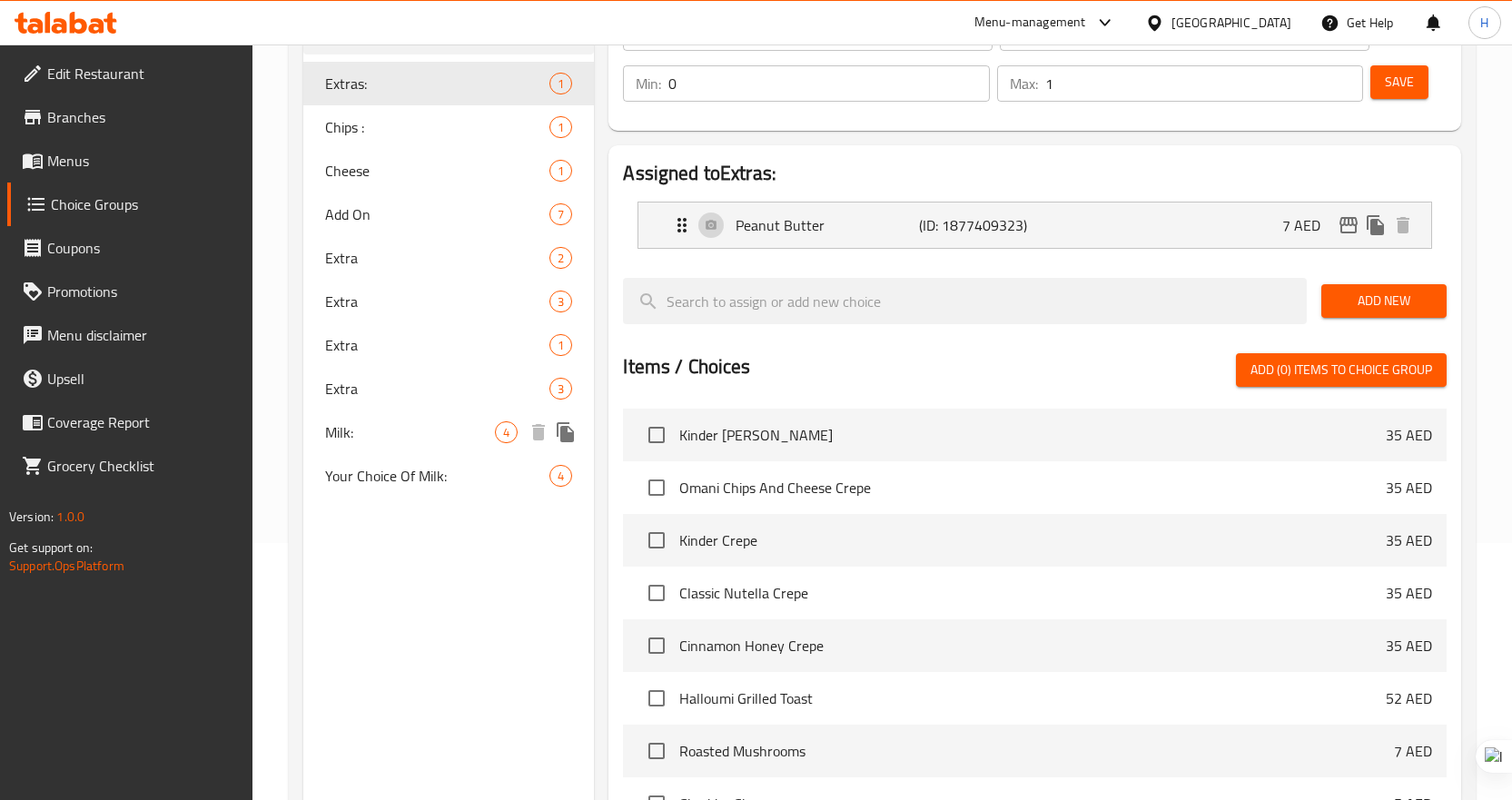
click at [354, 418] on div "Milk: 4" at bounding box center [449, 432] width 292 height 43
type input "Milk:"
type input "حليب:"
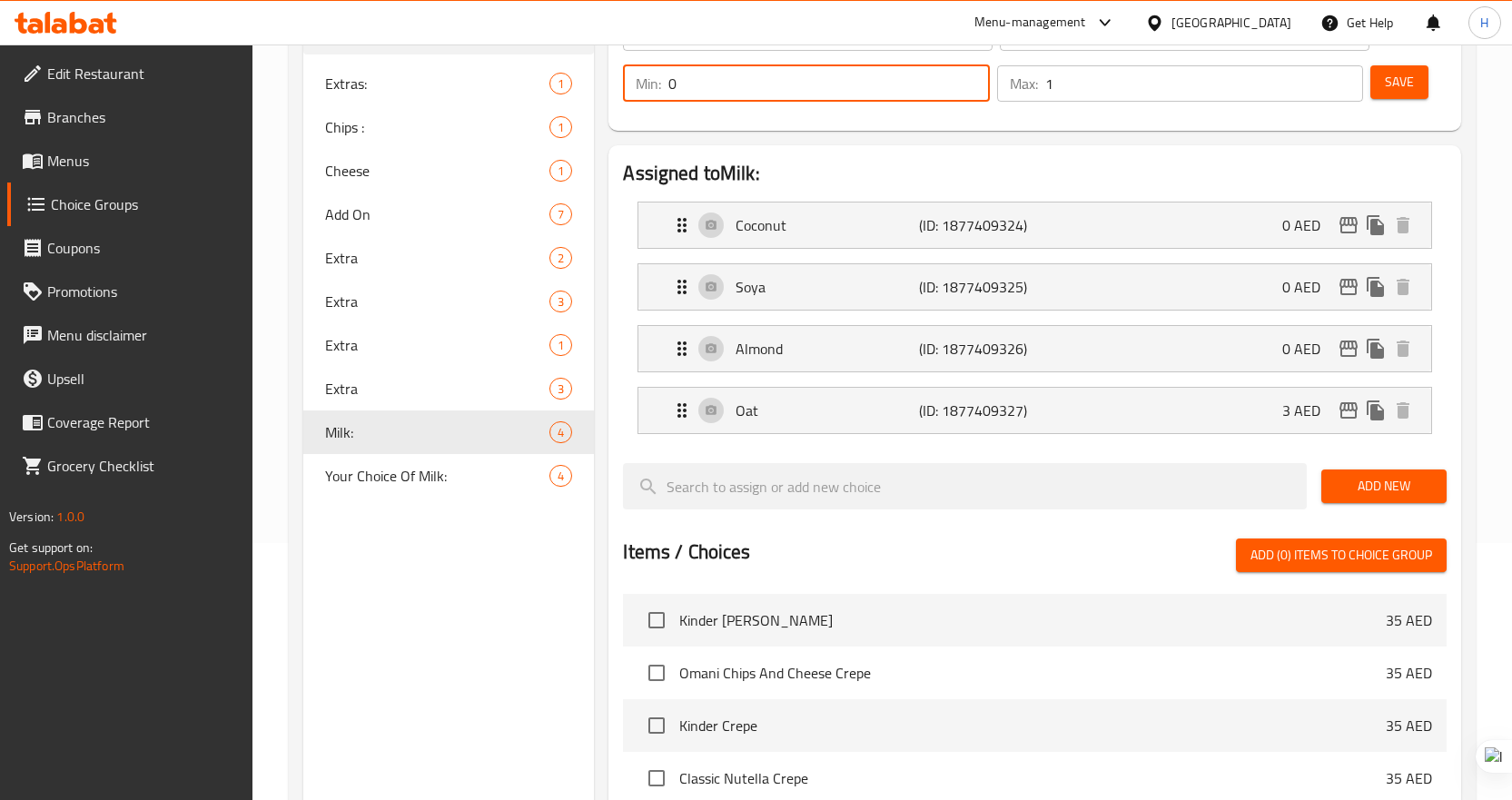
drag, startPoint x: 685, startPoint y: 84, endPoint x: 671, endPoint y: 86, distance: 14.1
click at [671, 86] on input "0" at bounding box center [829, 84] width 322 height 37
type input "1"
click at [1391, 99] on button "Save" at bounding box center [1399, 82] width 58 height 34
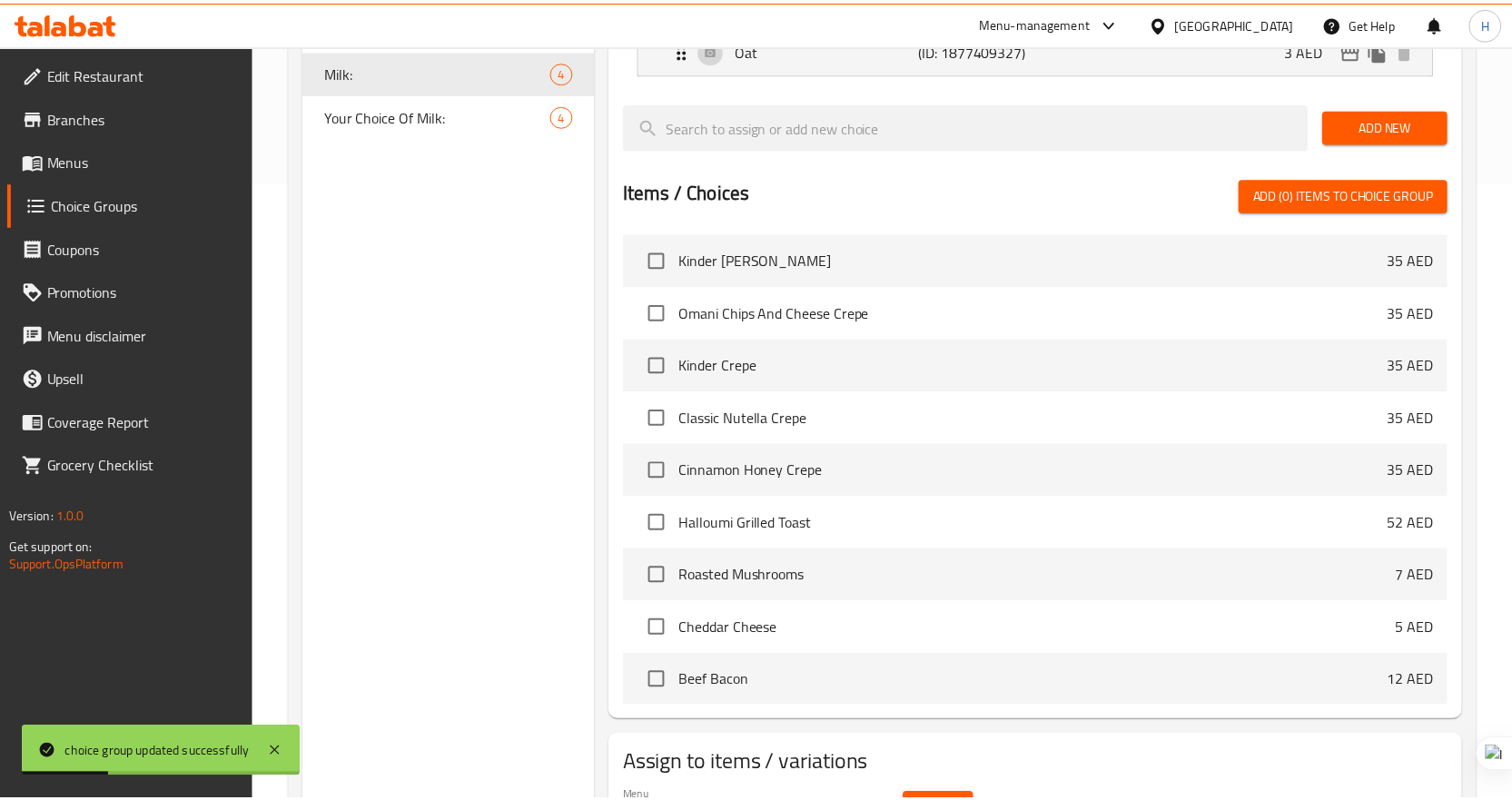
scroll to position [724, 0]
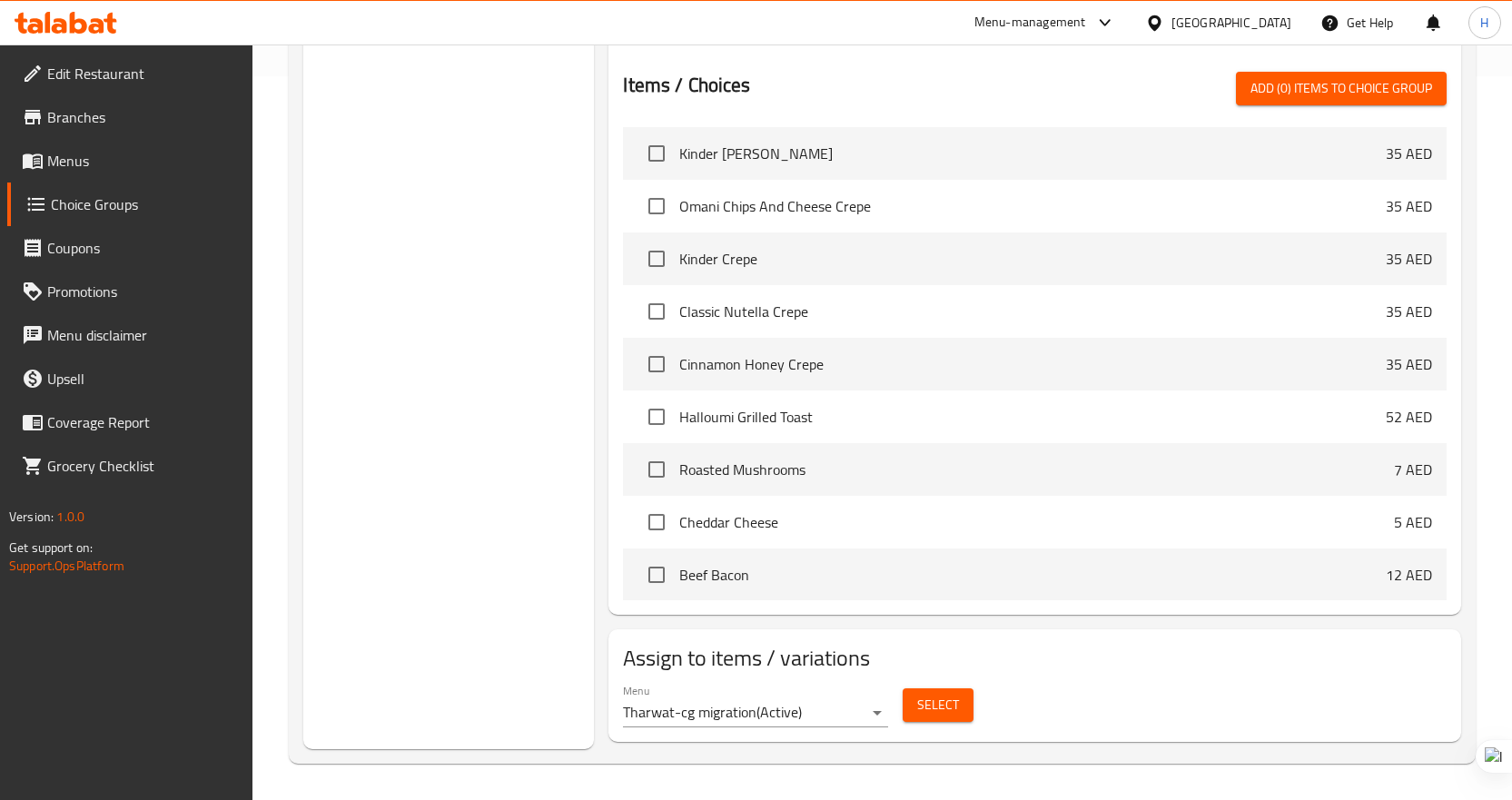
click at [1168, 23] on div at bounding box center [1157, 22] width 26 height 20
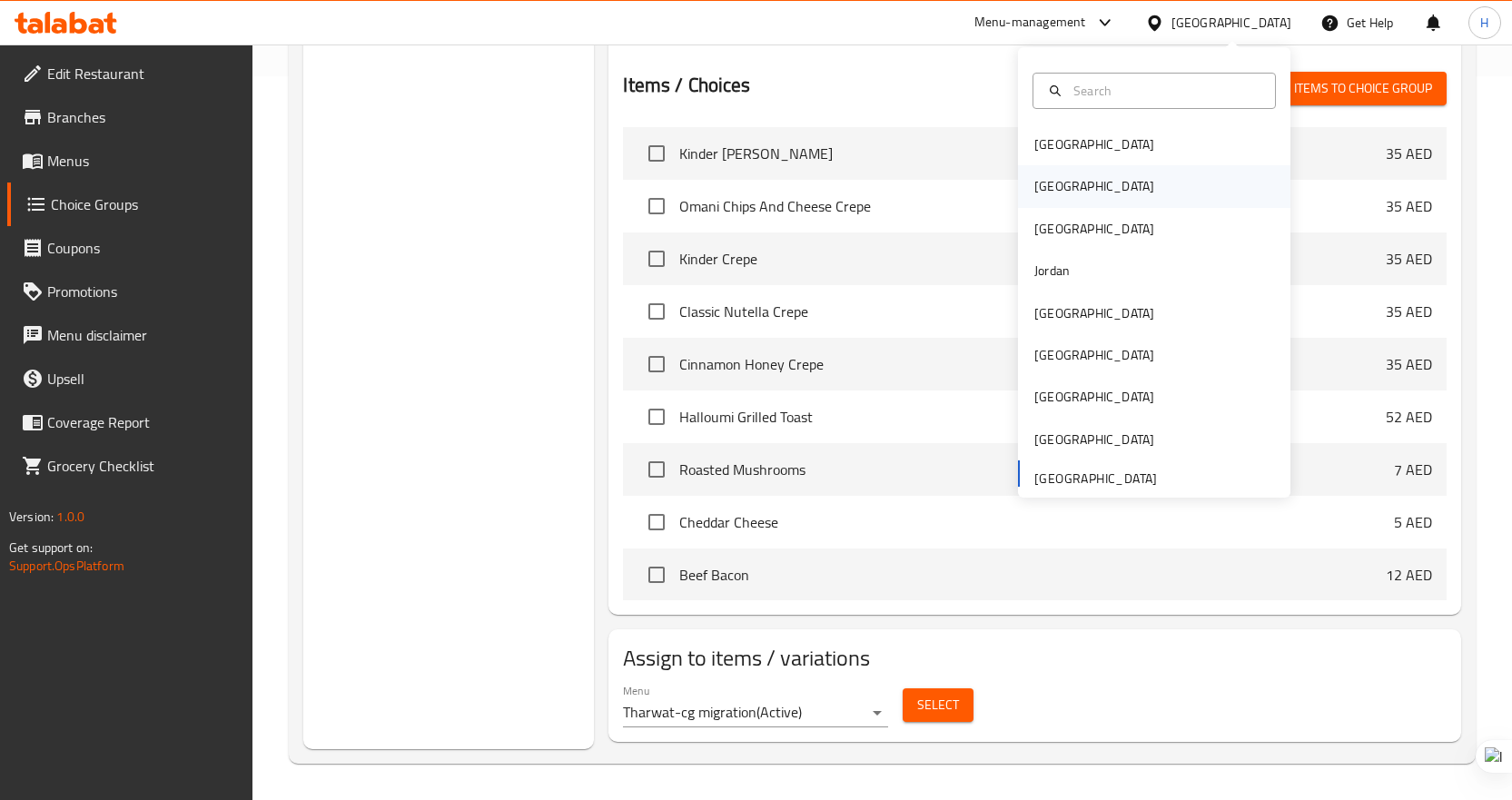
click at [1089, 176] on div "Egypt" at bounding box center [1155, 186] width 272 height 42
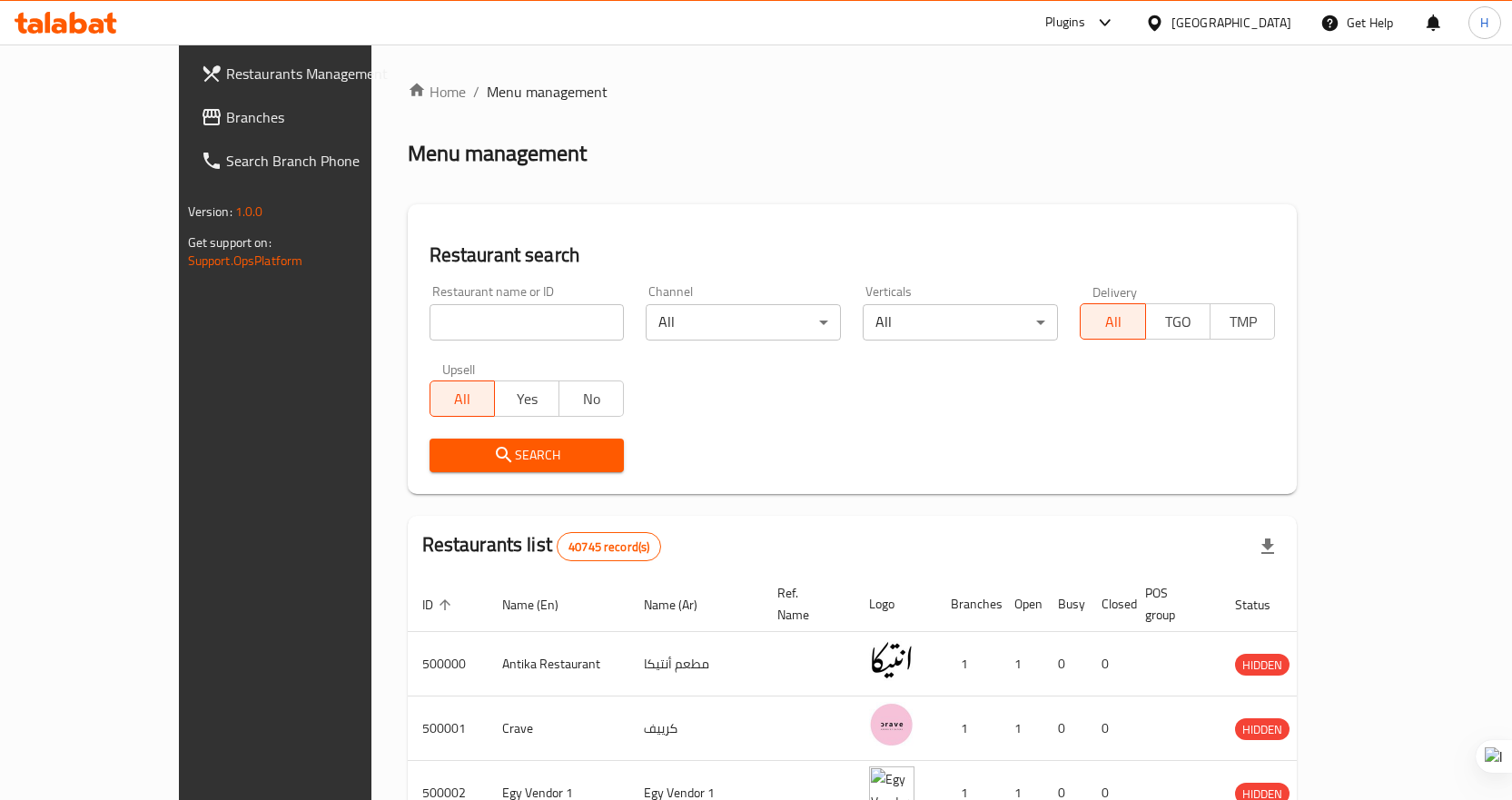
click at [226, 125] on span "Branches" at bounding box center [321, 117] width 190 height 22
